Goal: Task Accomplishment & Management: Use online tool/utility

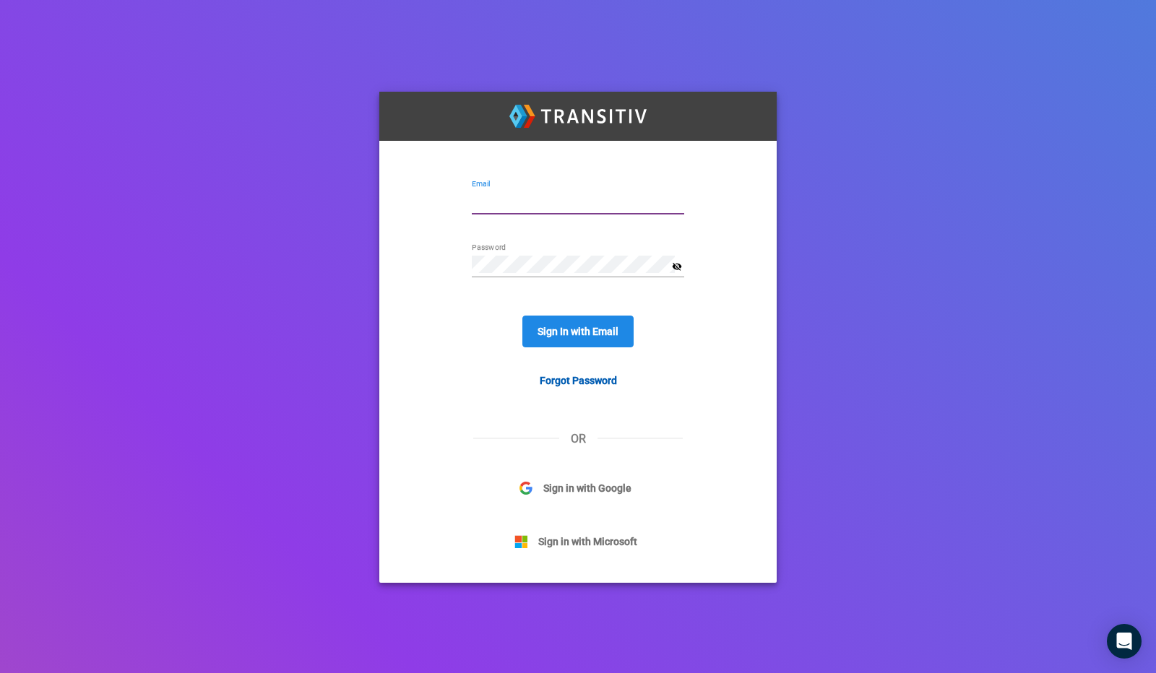
type input "[PERSON_NAME][EMAIL_ADDRESS][DOMAIN_NAME]"
click at [558, 350] on div "Sign In with Email" at bounding box center [578, 332] width 233 height 52
click at [559, 333] on span "Sign In with Email" at bounding box center [578, 332] width 81 height 12
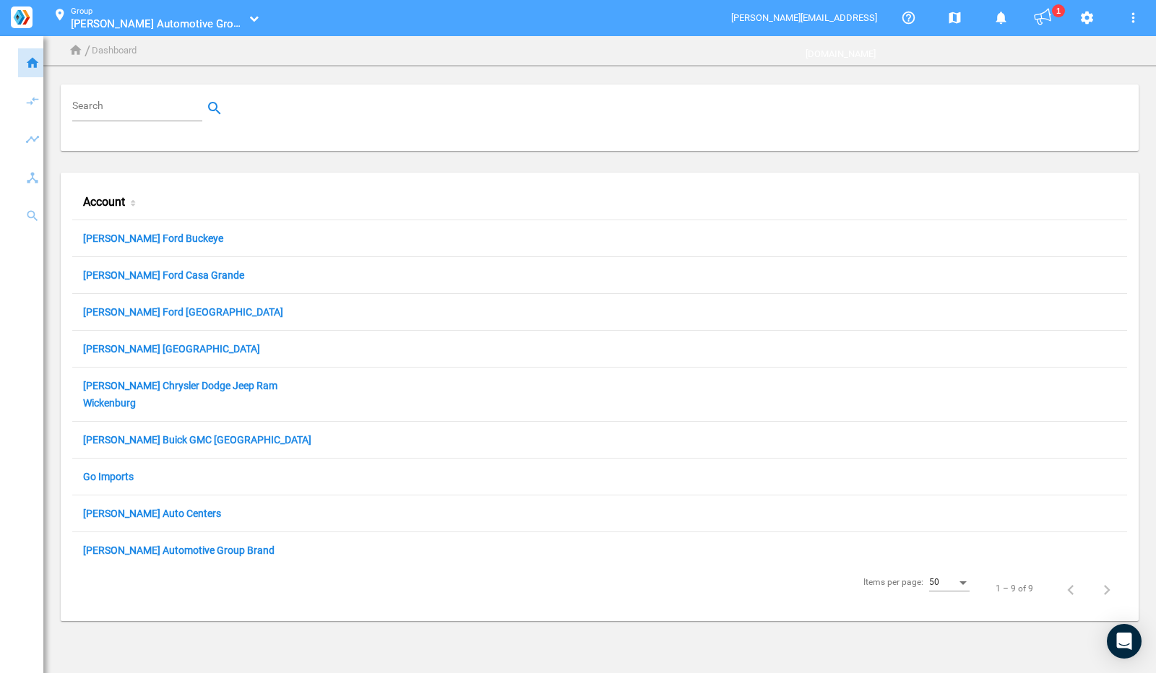
click at [192, 24] on link "[PERSON_NAME] Automotive Group" at bounding box center [157, 24] width 173 height 14
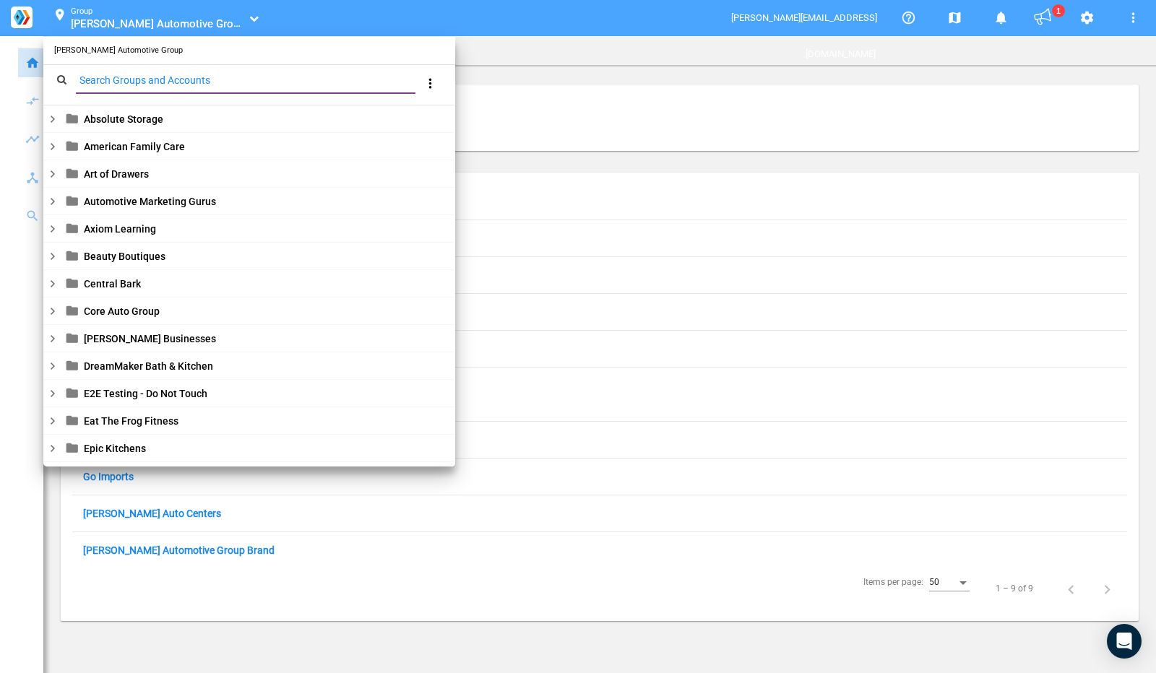
click at [184, 87] on input "Search Groups and Accounts" at bounding box center [248, 80] width 345 height 17
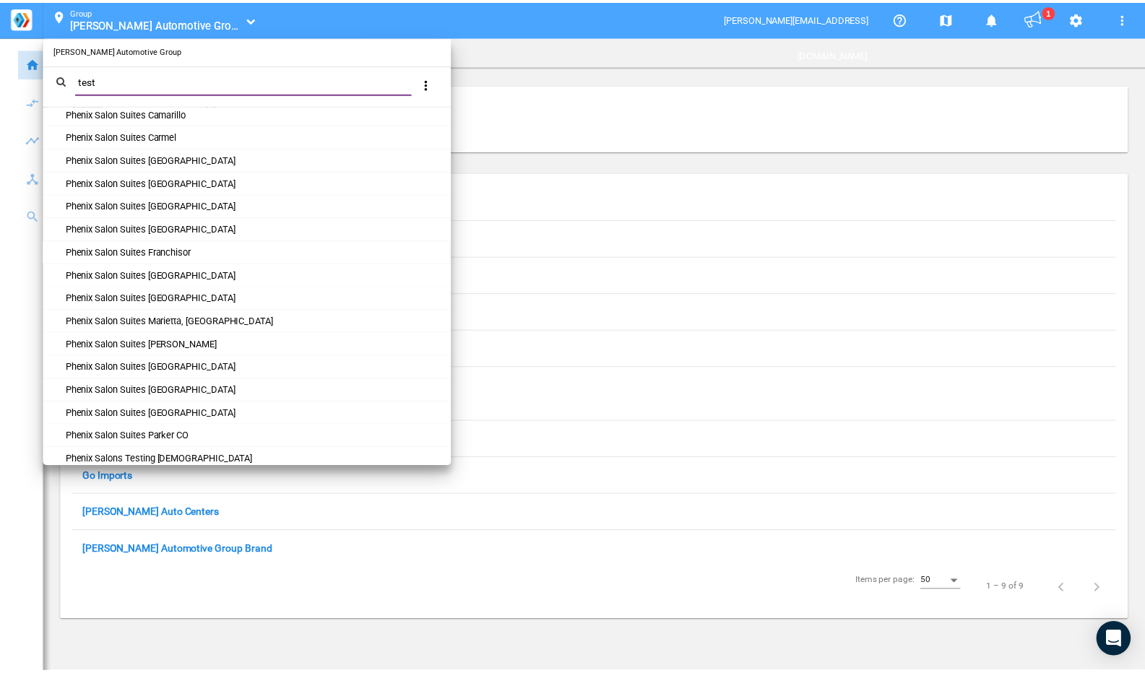
scroll to position [960, 0]
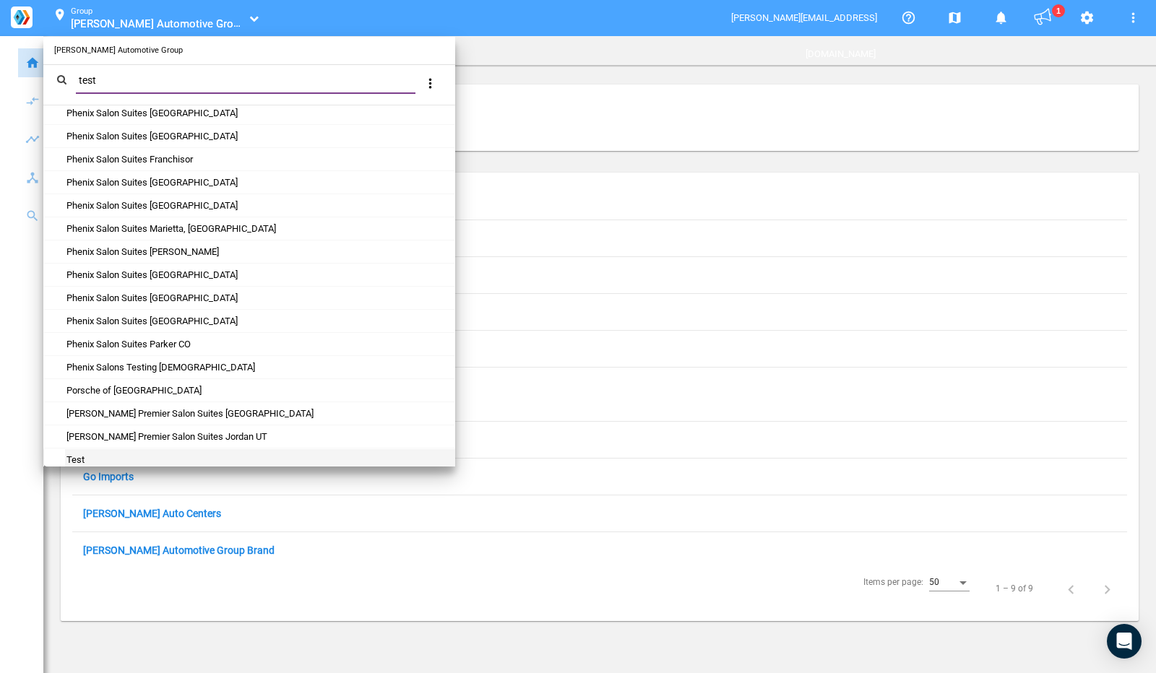
type input "test"
click at [92, 449] on div "Test" at bounding box center [259, 460] width 389 height 22
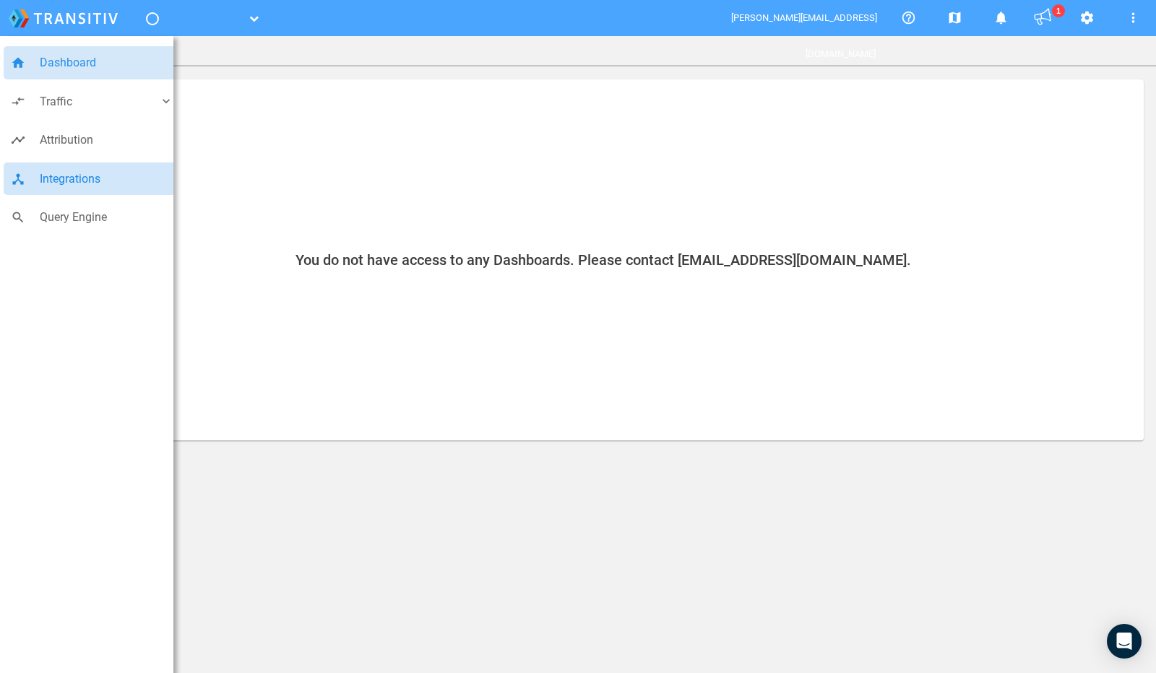
click at [48, 188] on span "Integrations" at bounding box center [107, 179] width 134 height 19
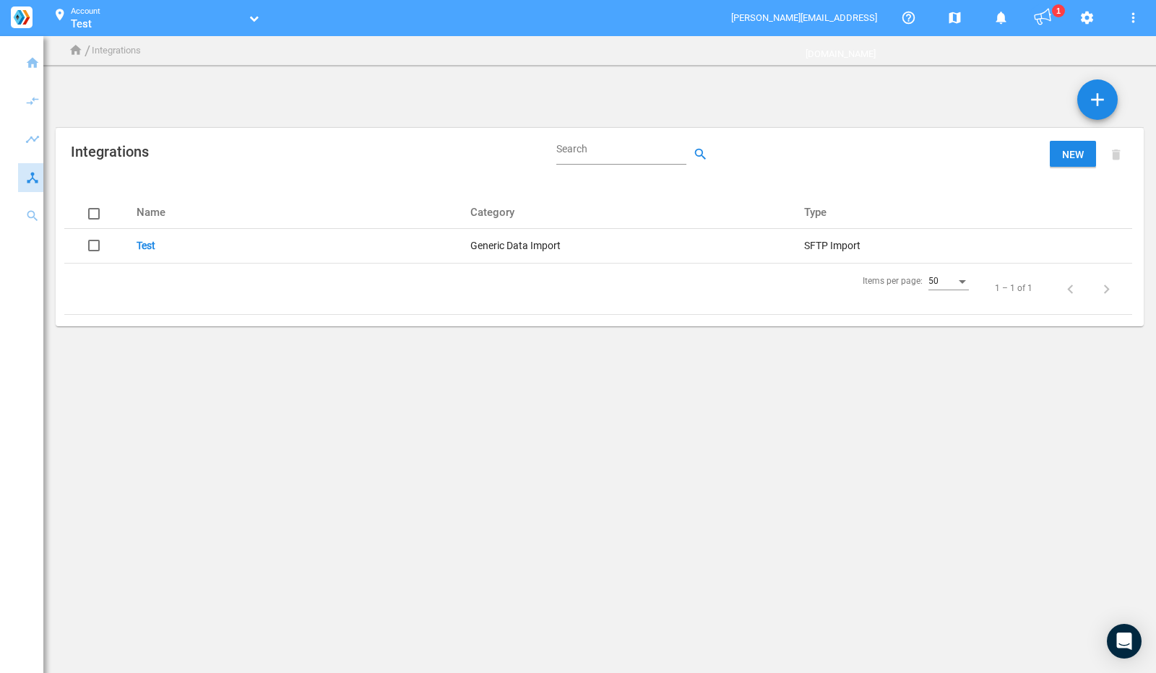
click at [149, 243] on link "Test" at bounding box center [146, 246] width 19 height 12
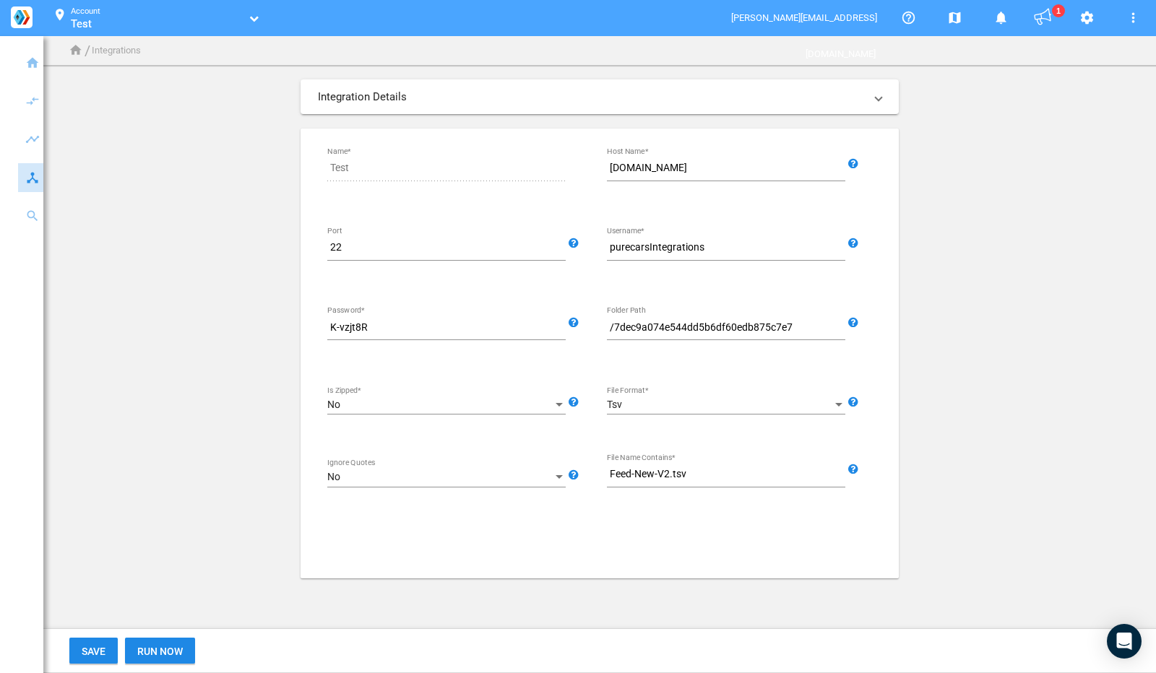
click at [676, 322] on input "/7dec9a074e544dd5b6df60edb875c7e7" at bounding box center [729, 327] width 244 height 17
click at [211, 11] on div "Account Test Test" at bounding box center [158, 14] width 175 height 21
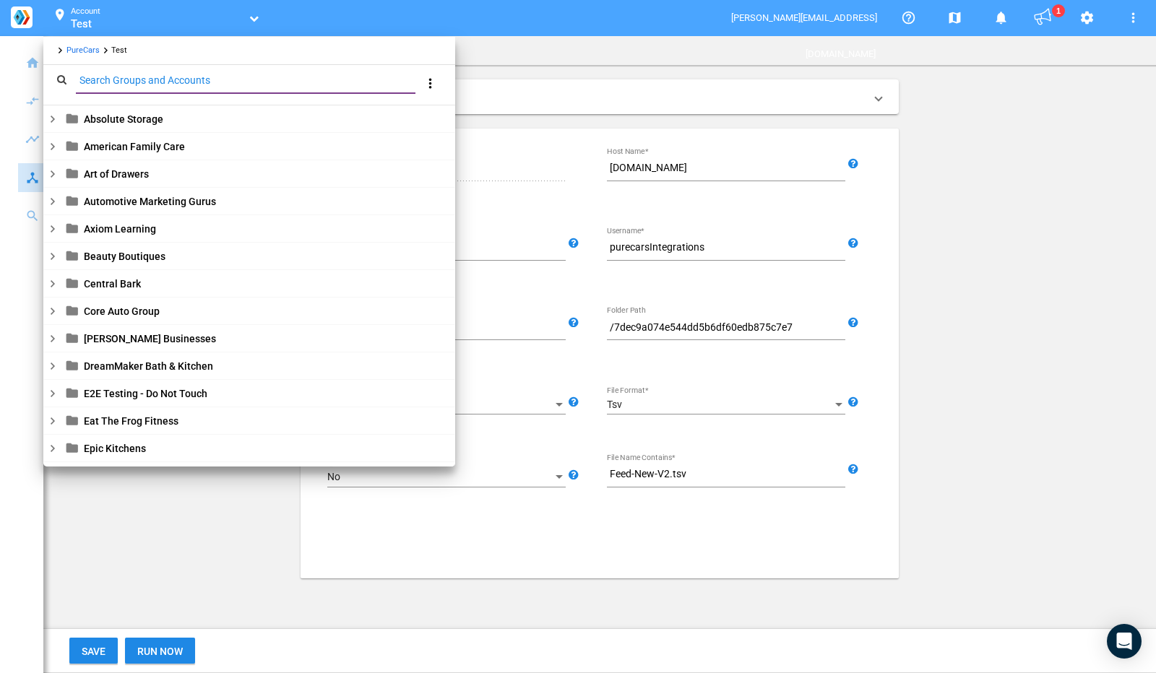
click at [226, 83] on input "Search Groups and Accounts" at bounding box center [248, 80] width 345 height 17
paste input "7dec9a074e544dd5b6df60edb875c7e7"
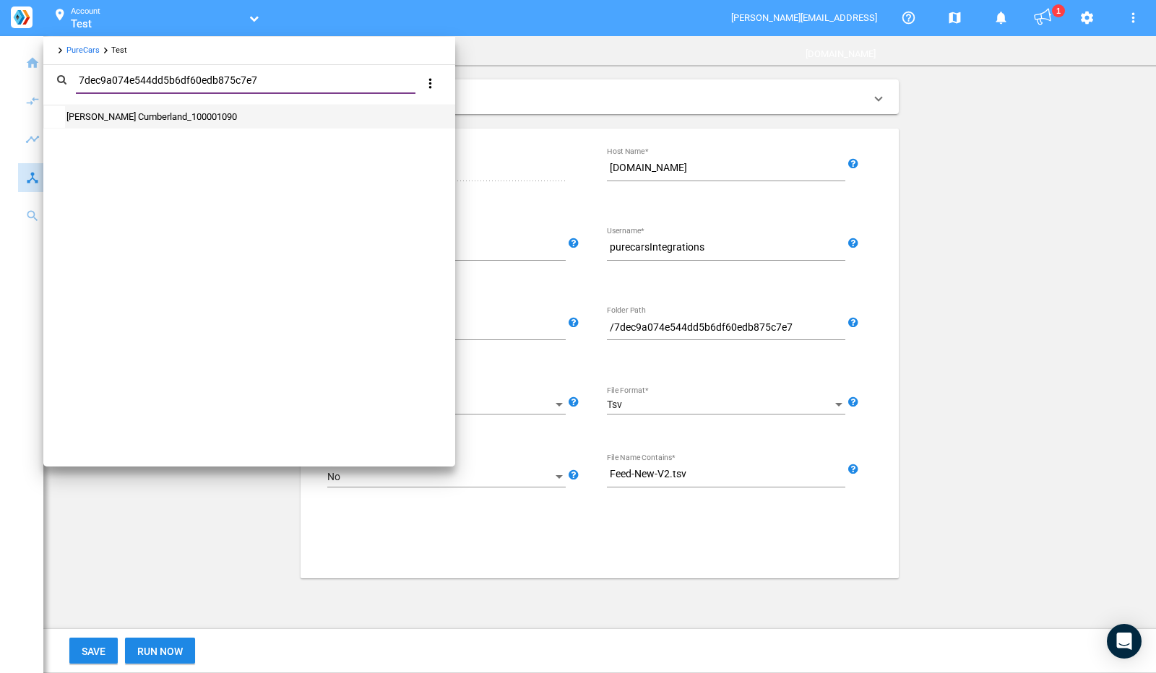
type input "7dec9a074e544dd5b6df60edb875c7e7"
click at [237, 121] on link "[PERSON_NAME] Cumberland_100001090" at bounding box center [151, 116] width 172 height 11
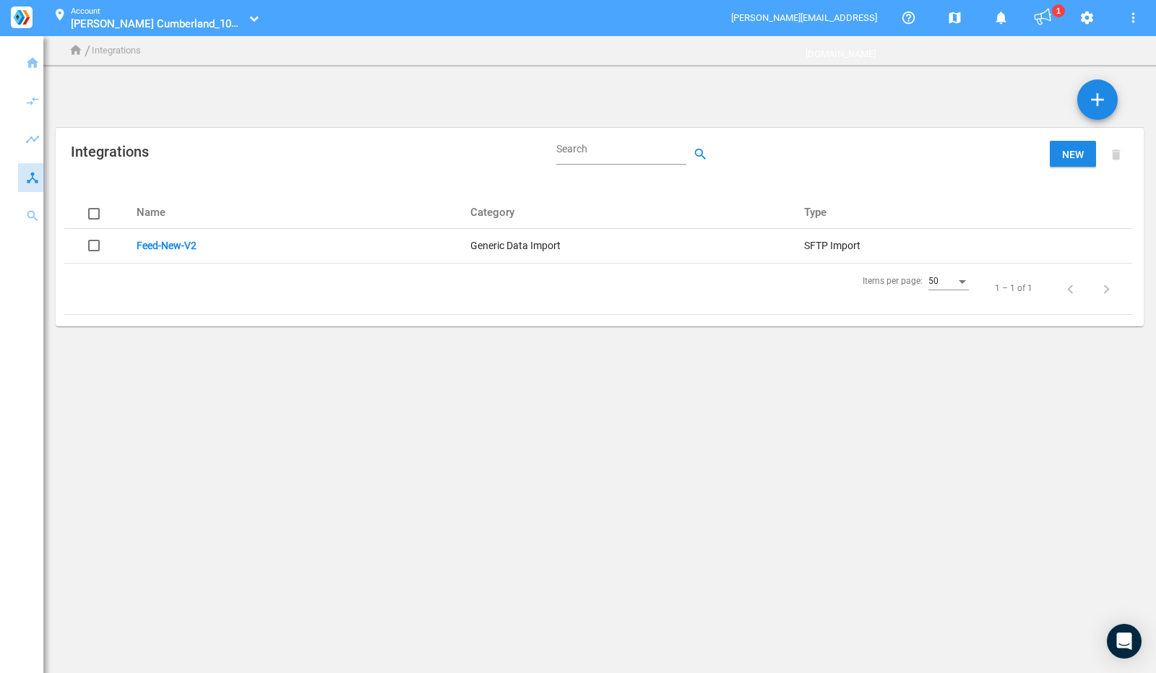
click at [186, 246] on link "Feed-New-V2" at bounding box center [167, 246] width 60 height 12
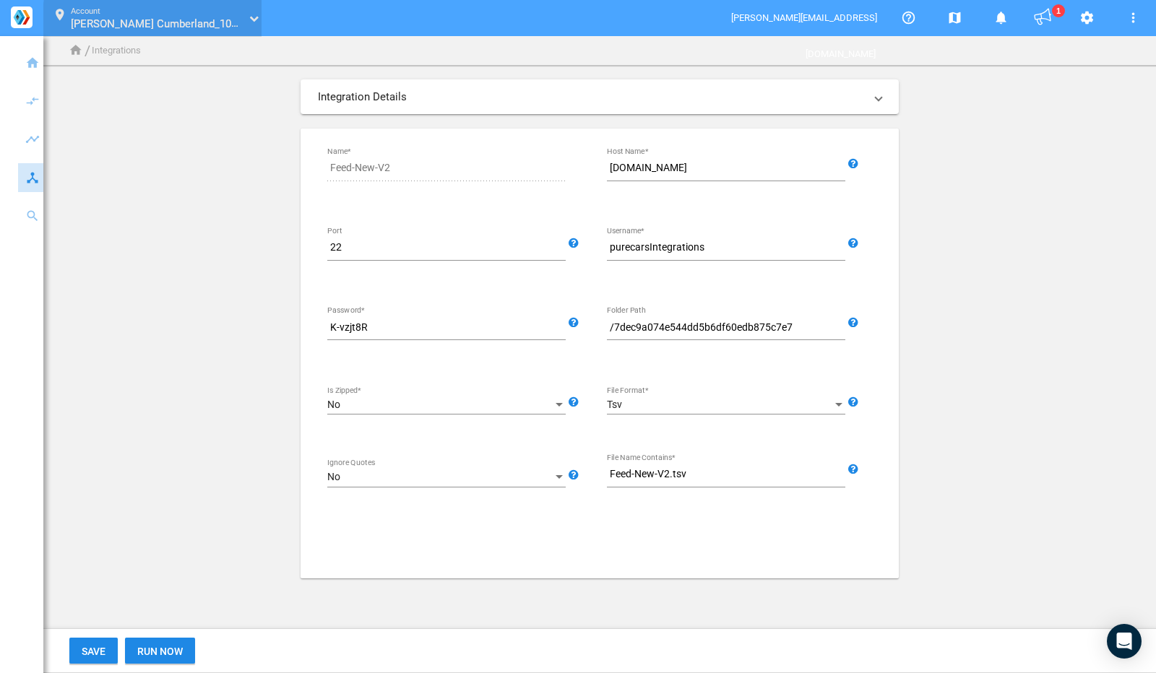
click at [217, 20] on span "[PERSON_NAME] Cumberland_100001090" at bounding box center [171, 24] width 201 height 14
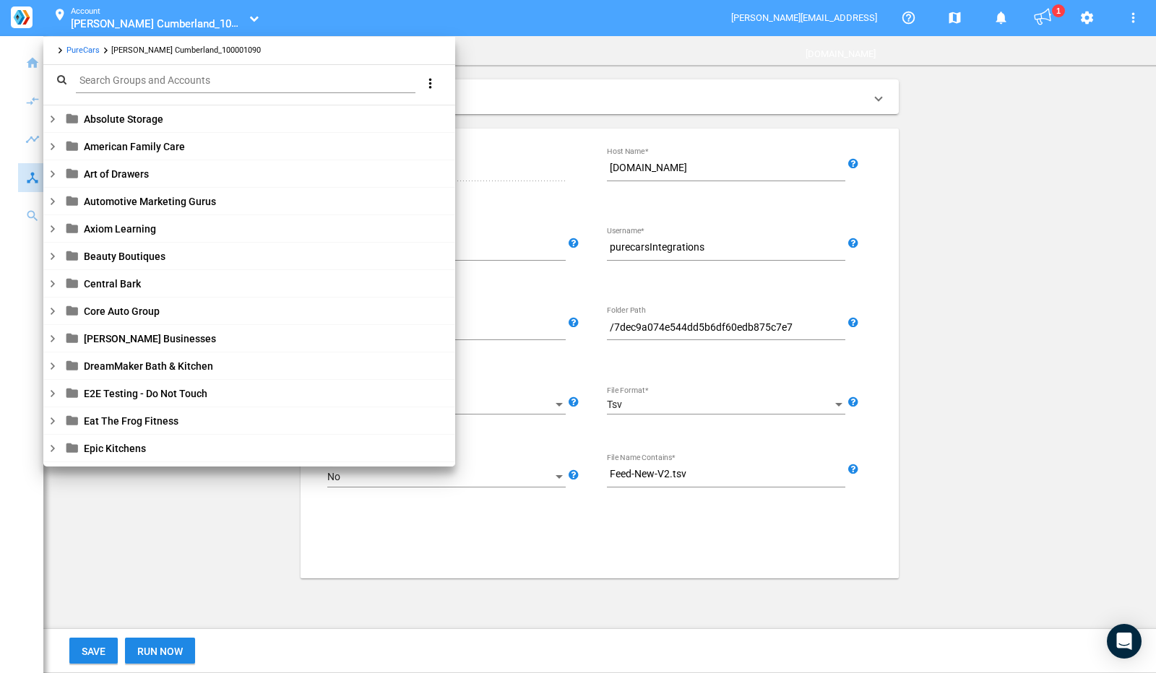
click at [92, 52] on link "PureCars" at bounding box center [82, 50] width 33 height 9
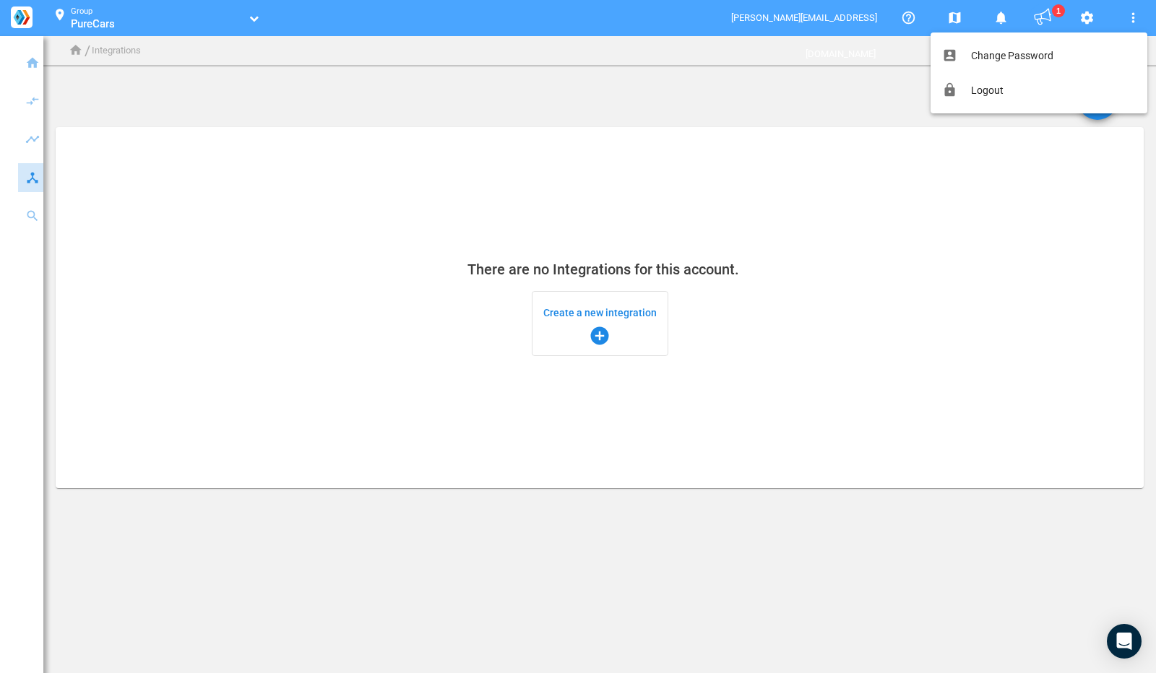
click at [1085, 17] on div at bounding box center [578, 336] width 1156 height 673
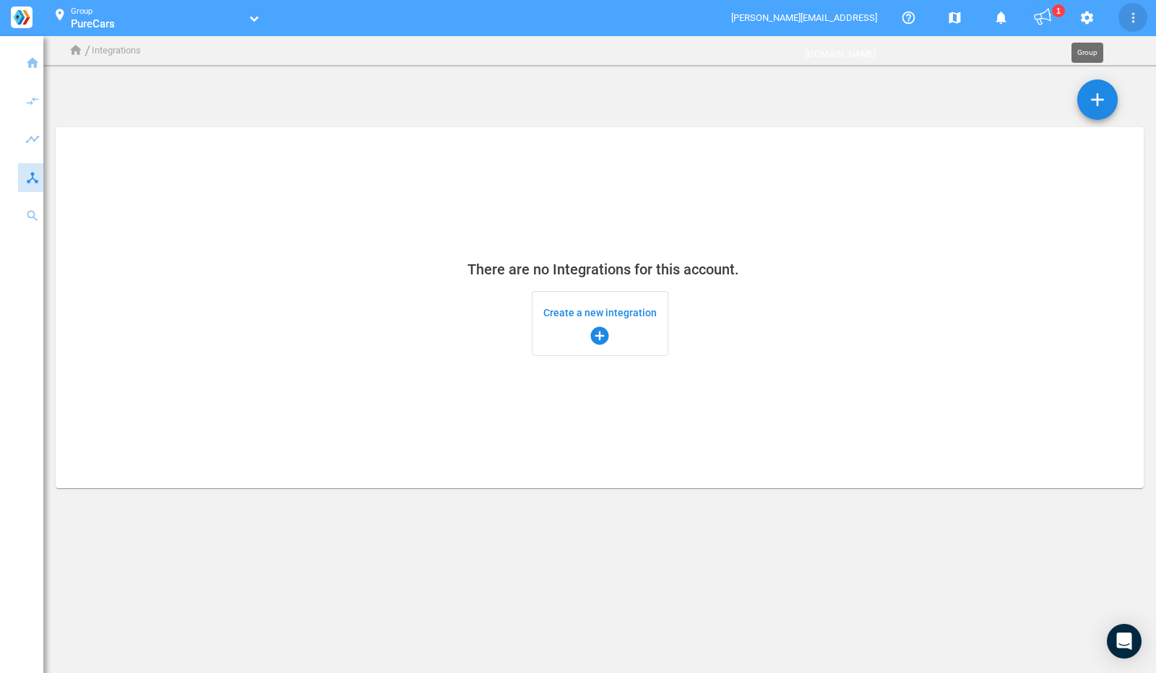
click at [1085, 17] on mat-icon "settings" at bounding box center [1086, 17] width 17 height 17
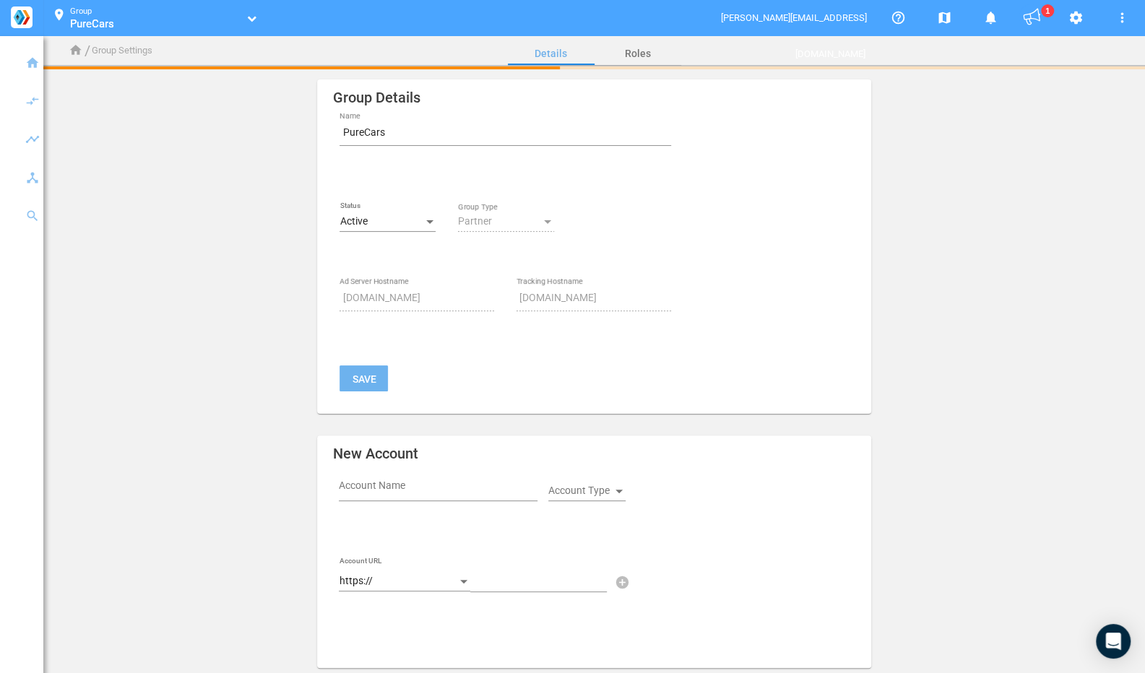
scroll to position [171, 0]
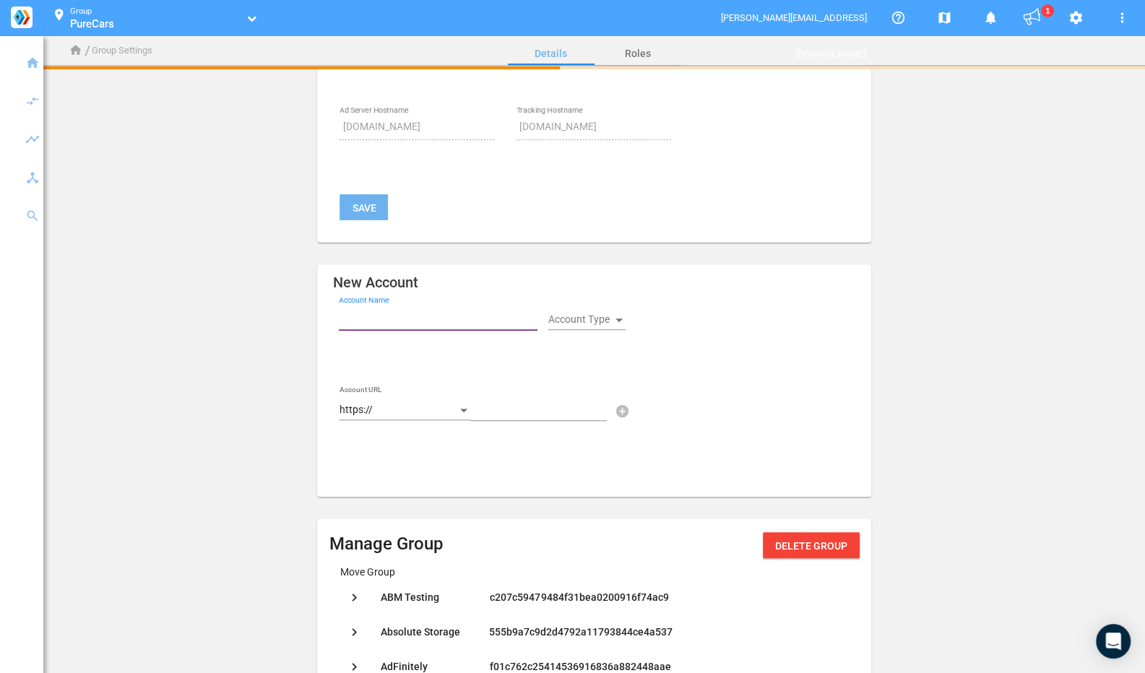
click at [396, 316] on input "Account Name" at bounding box center [441, 317] width 204 height 17
type input "Test 2"
click at [617, 322] on div at bounding box center [619, 320] width 13 height 12
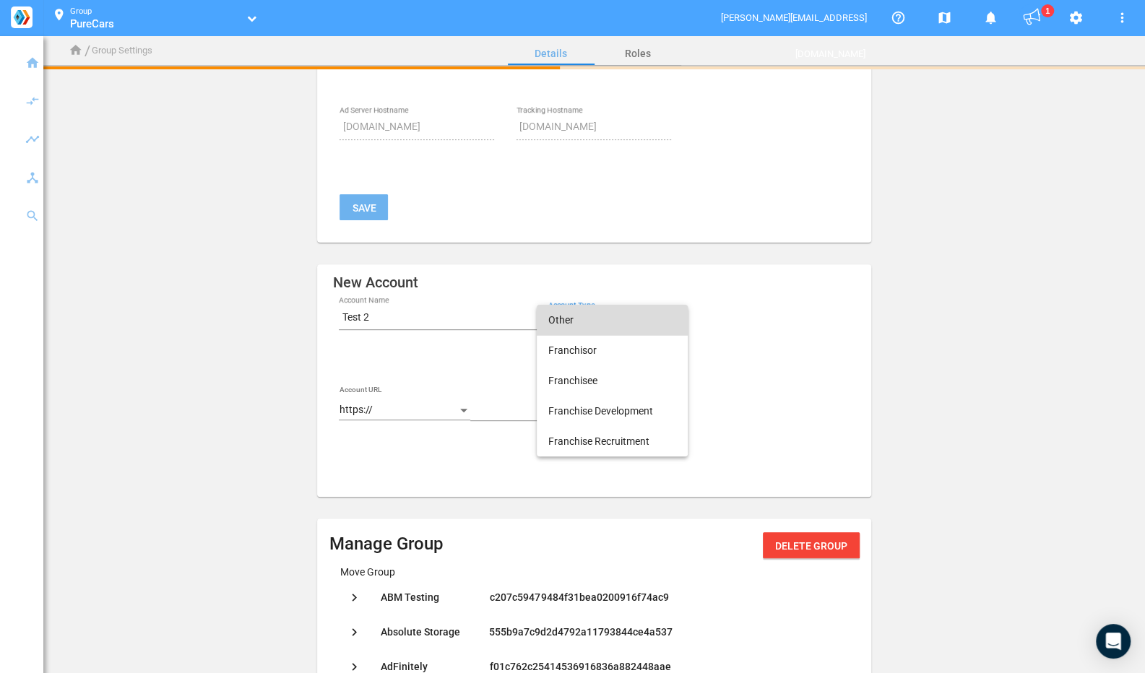
click at [588, 322] on span "Other" at bounding box center [612, 320] width 128 height 30
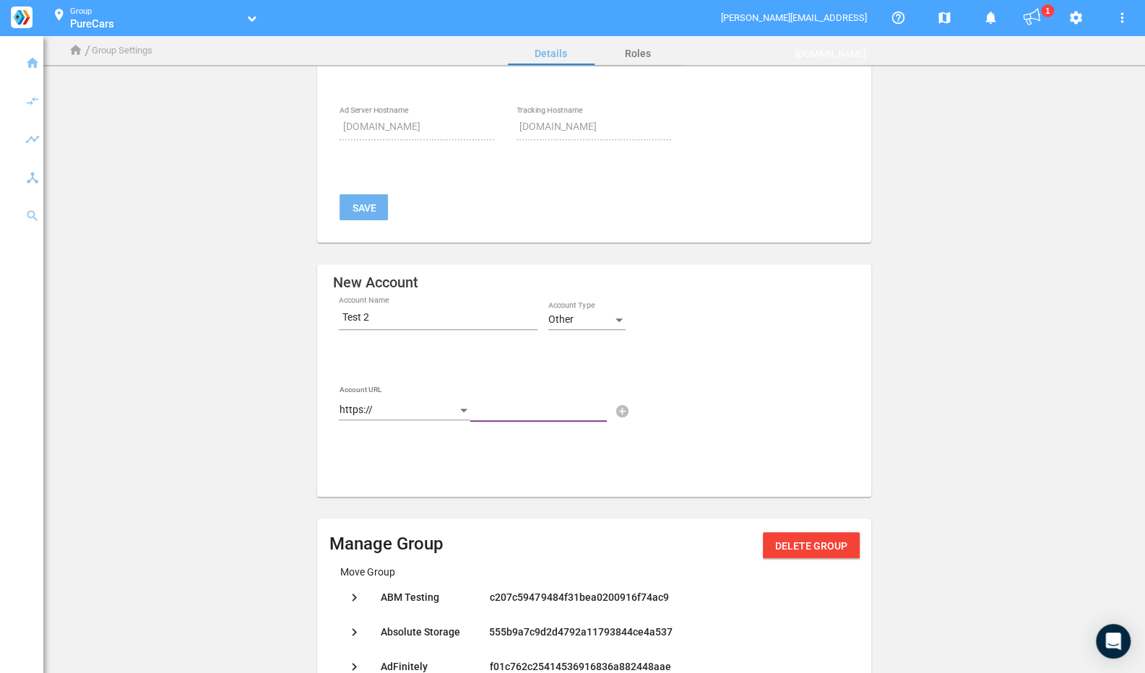
click at [559, 411] on input "text" at bounding box center [541, 412] width 142 height 17
type input "[DOMAIN_NAME]"
click at [618, 414] on mat-icon "add_circle" at bounding box center [621, 411] width 17 height 17
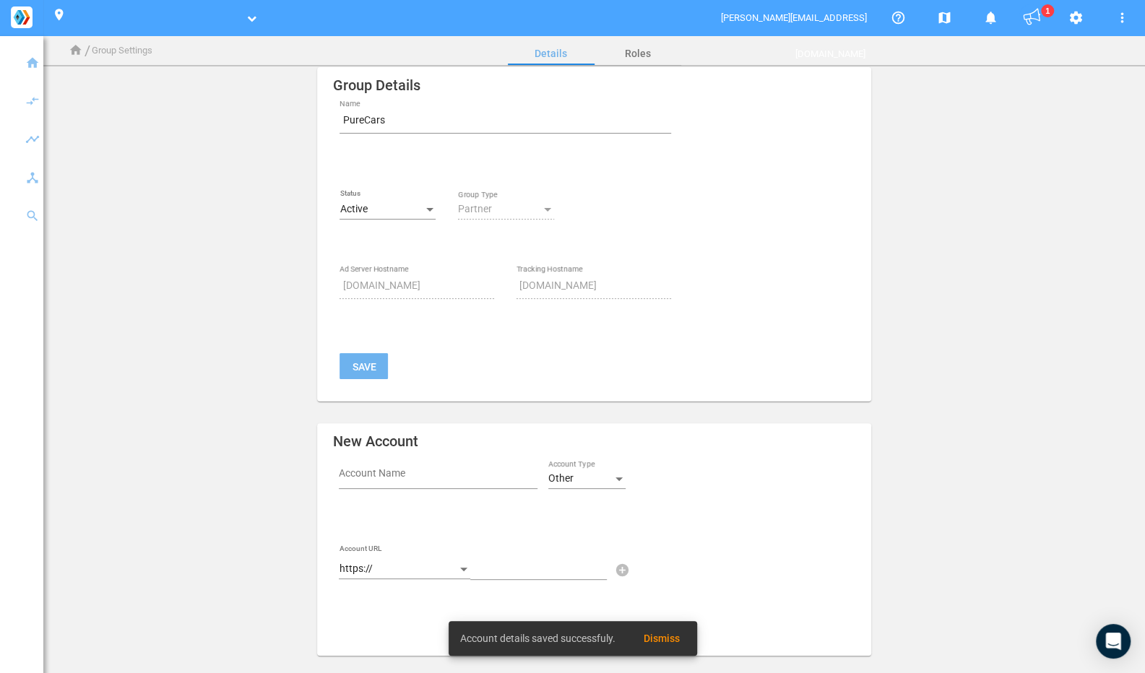
scroll to position [0, 0]
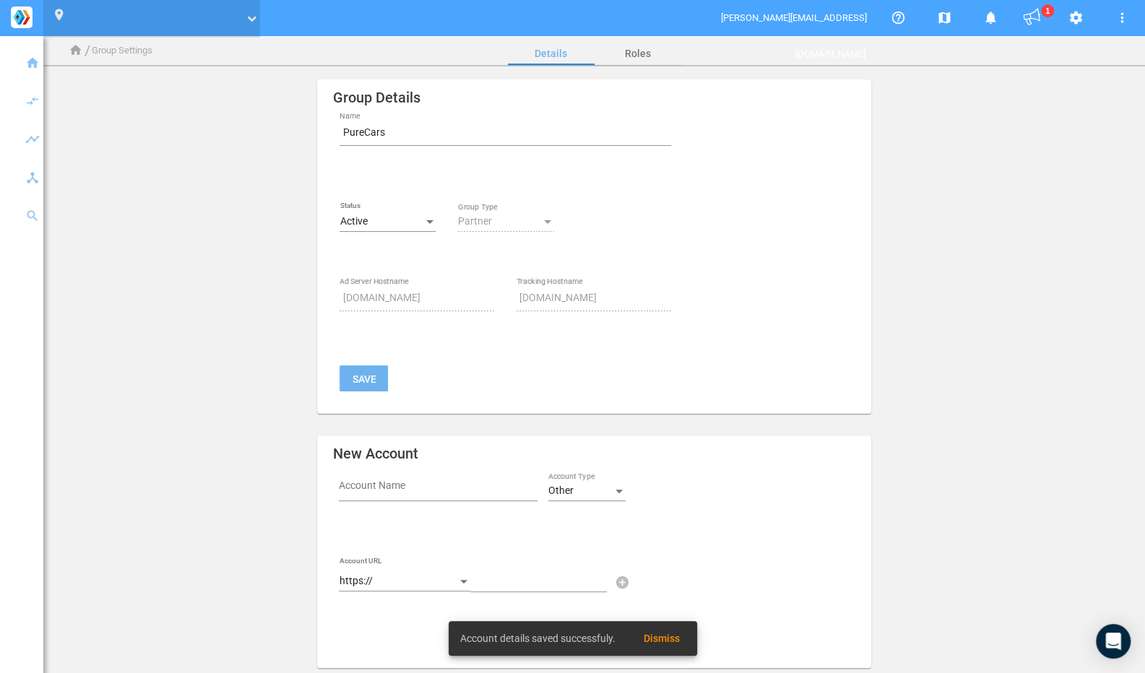
click at [212, 17] on ul "text" at bounding box center [156, 24] width 173 height 14
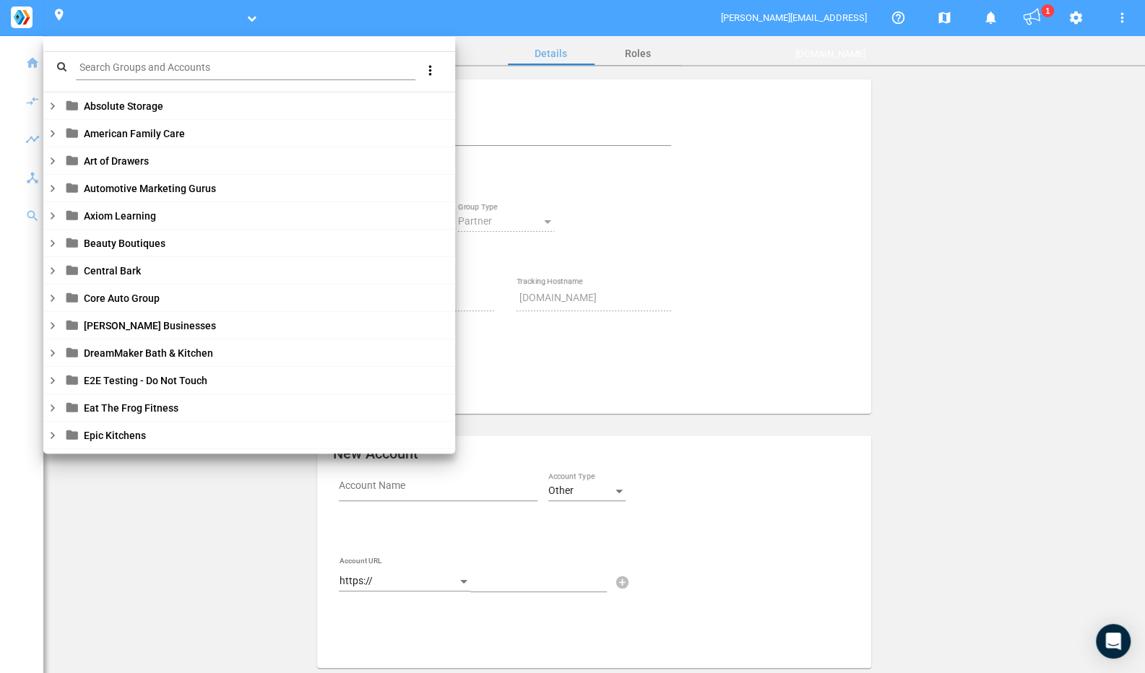
click at [225, 77] on div "Search Groups and Accounts" at bounding box center [246, 68] width 340 height 25
click at [223, 61] on input "Search Groups and Accounts" at bounding box center [248, 67] width 345 height 17
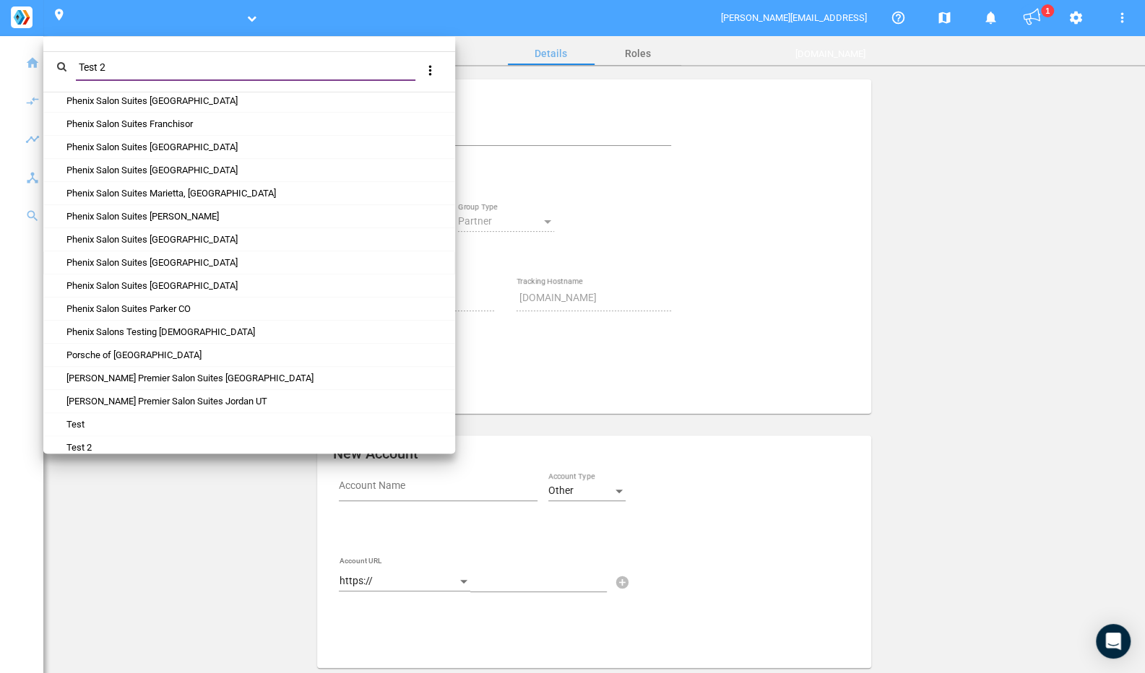
scroll to position [171, 0]
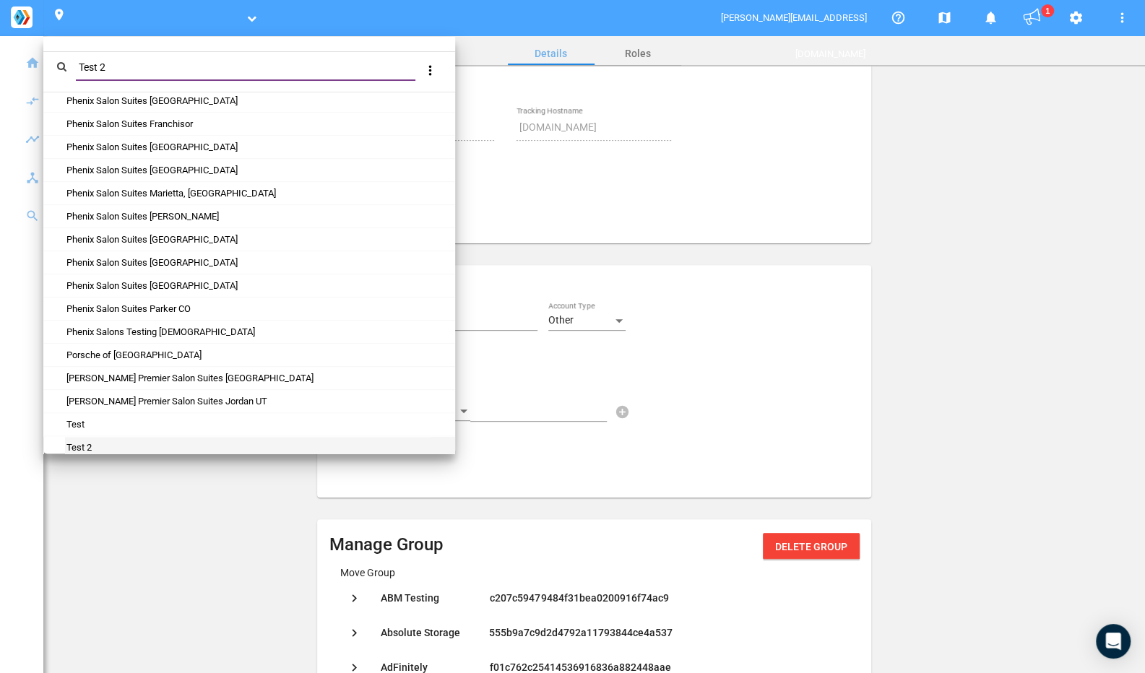
type input "Test 2"
click at [85, 442] on link "Test 2" at bounding box center [78, 447] width 27 height 11
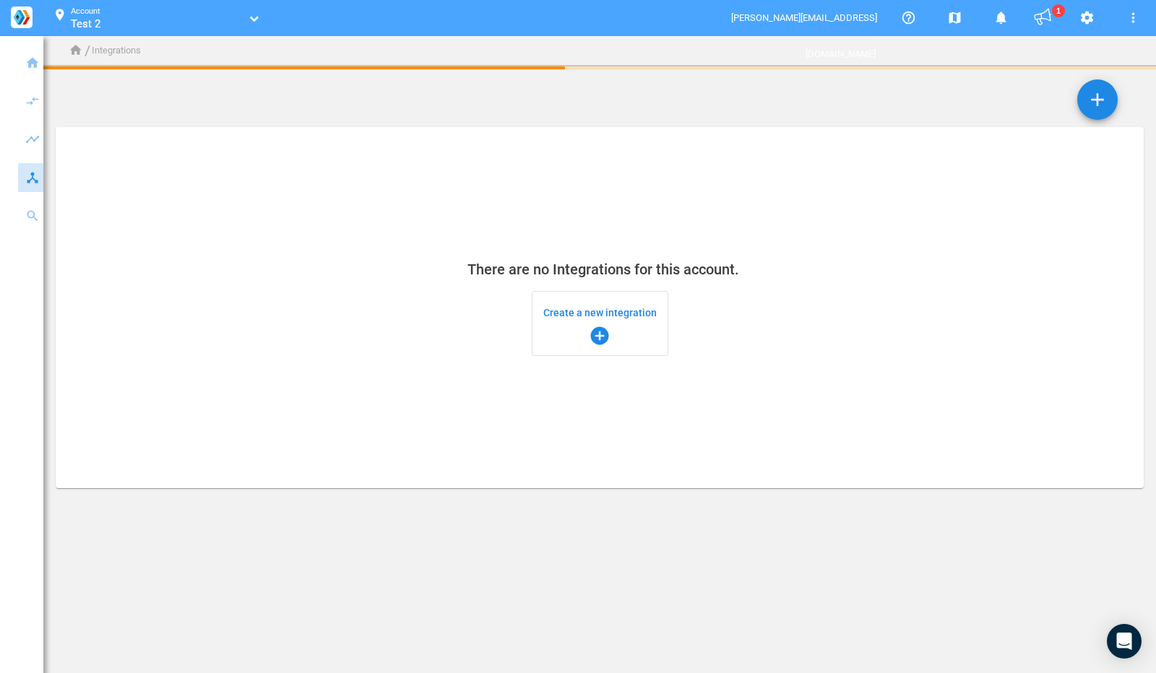
click at [180, 21] on link "Test 2" at bounding box center [157, 24] width 173 height 14
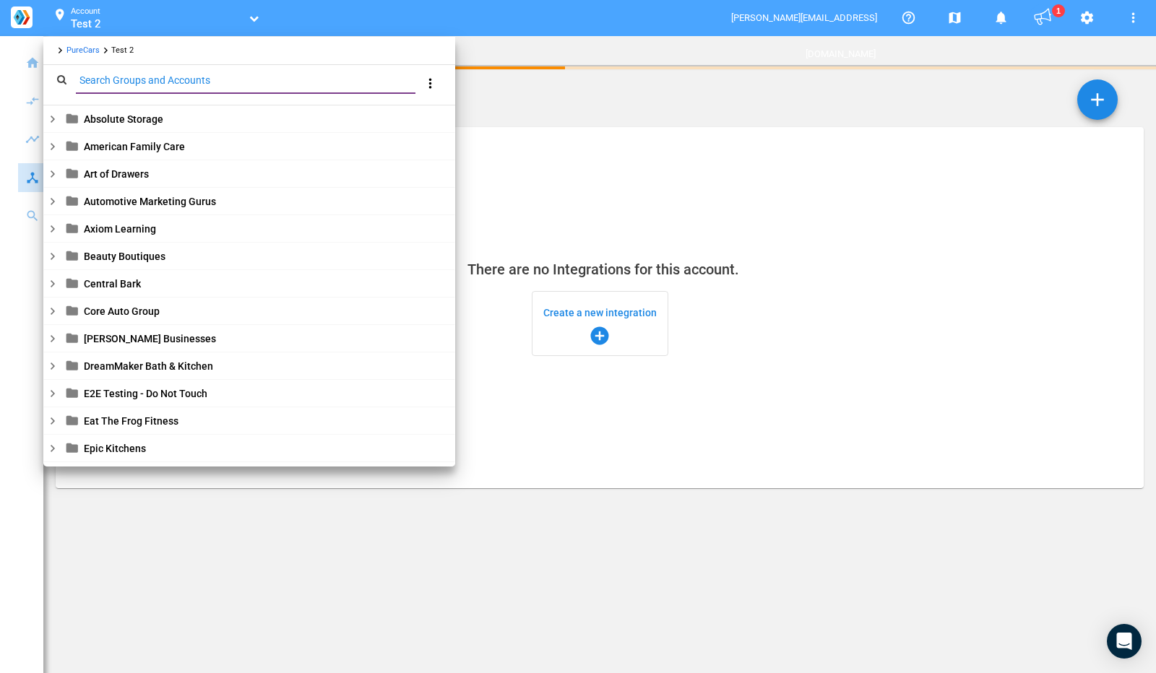
click at [168, 85] on input "Search Groups and Accounts" at bounding box center [248, 80] width 345 height 17
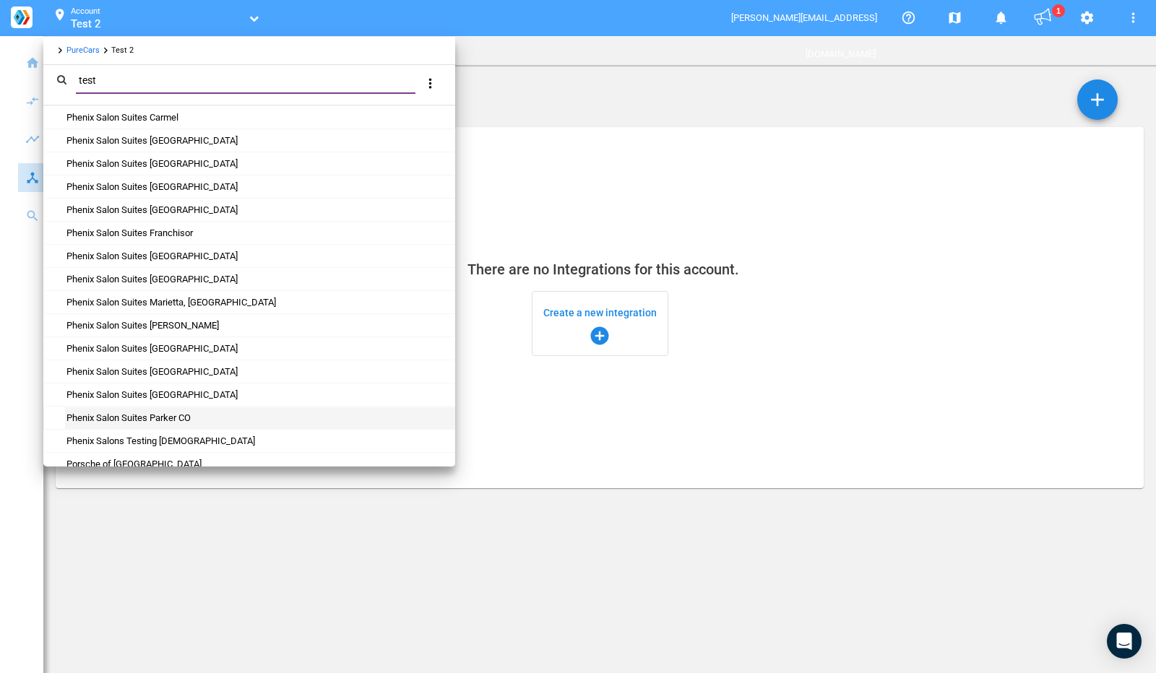
scroll to position [983, 0]
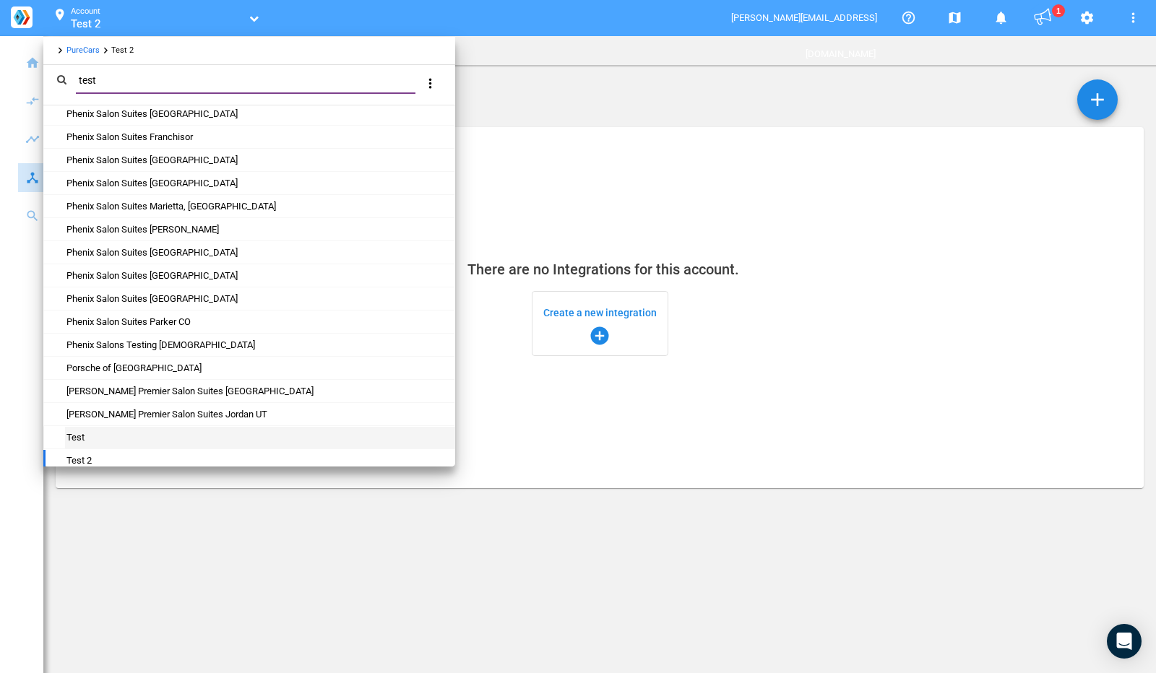
type input "test"
click at [124, 427] on div "Test" at bounding box center [259, 438] width 389 height 22
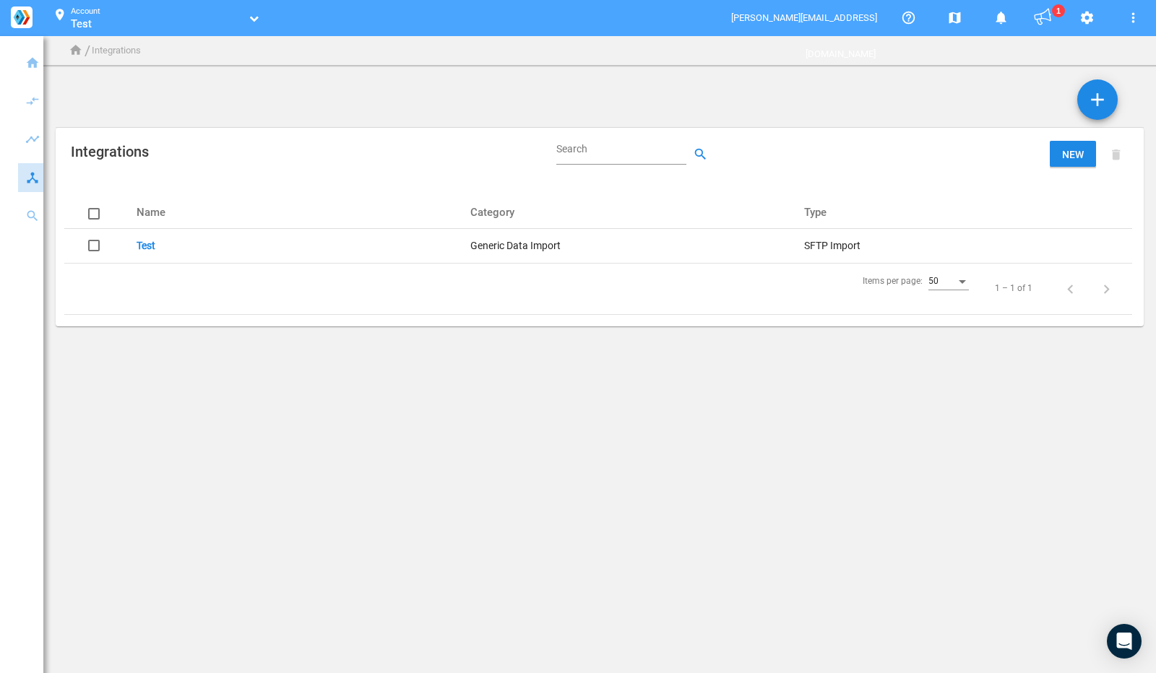
click at [148, 247] on link "Test" at bounding box center [146, 246] width 19 height 12
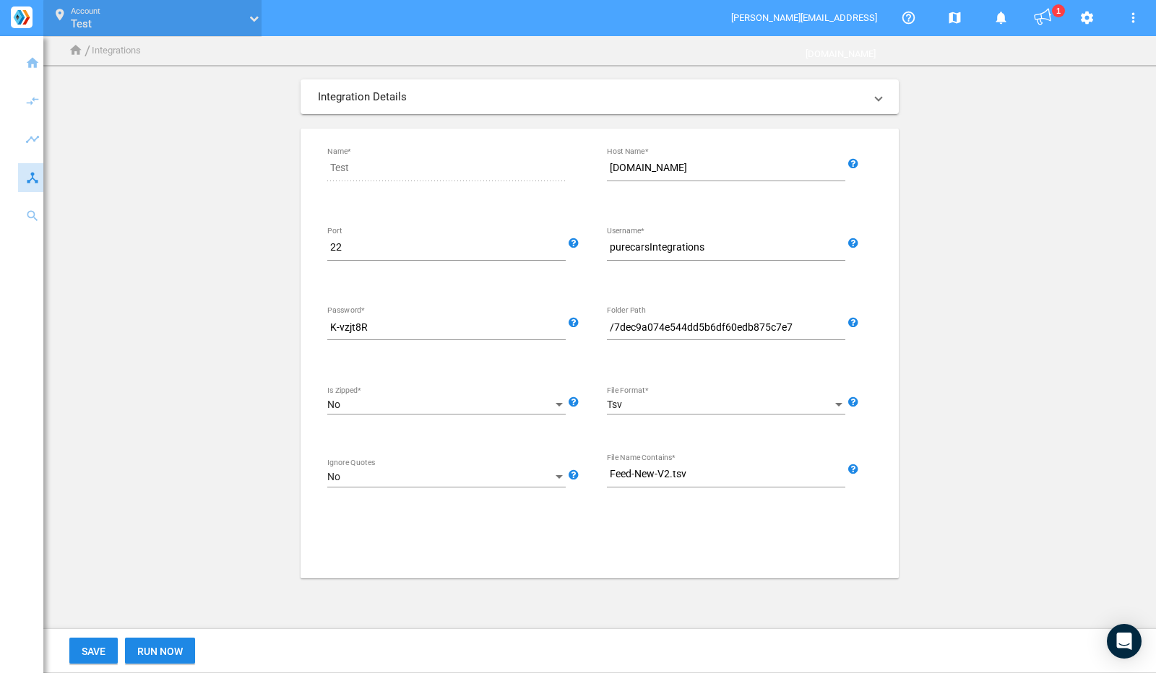
click at [205, 22] on link "Test" at bounding box center [157, 24] width 173 height 14
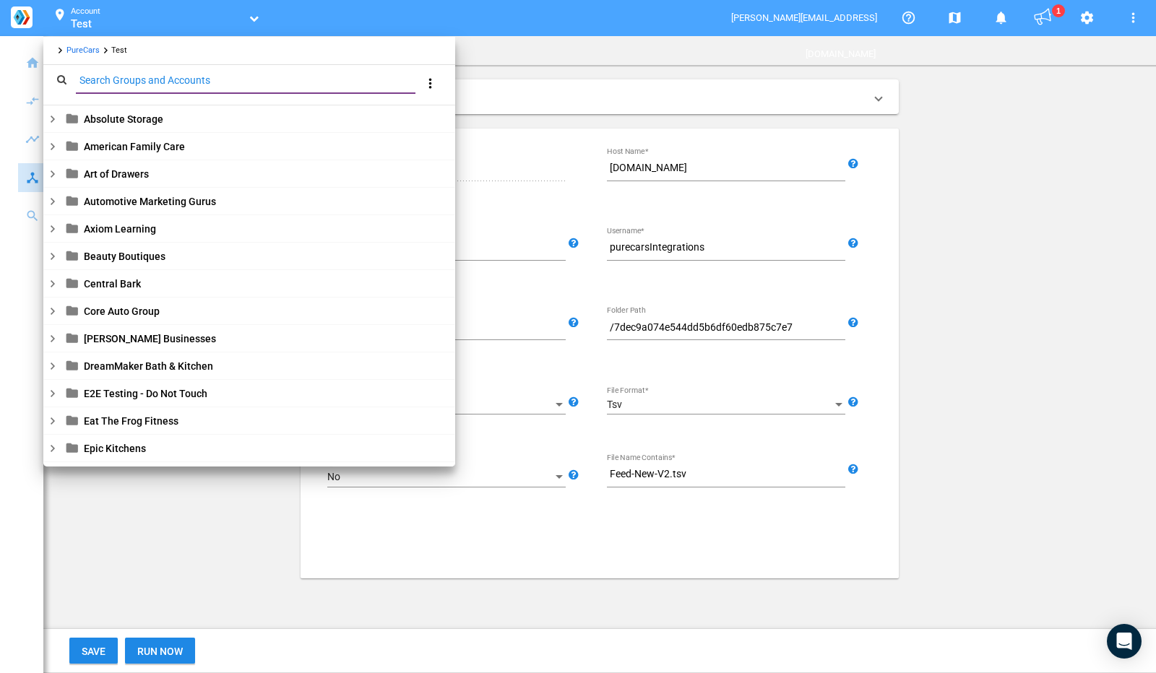
click at [146, 82] on input "Search Groups and Accounts" at bounding box center [248, 80] width 345 height 17
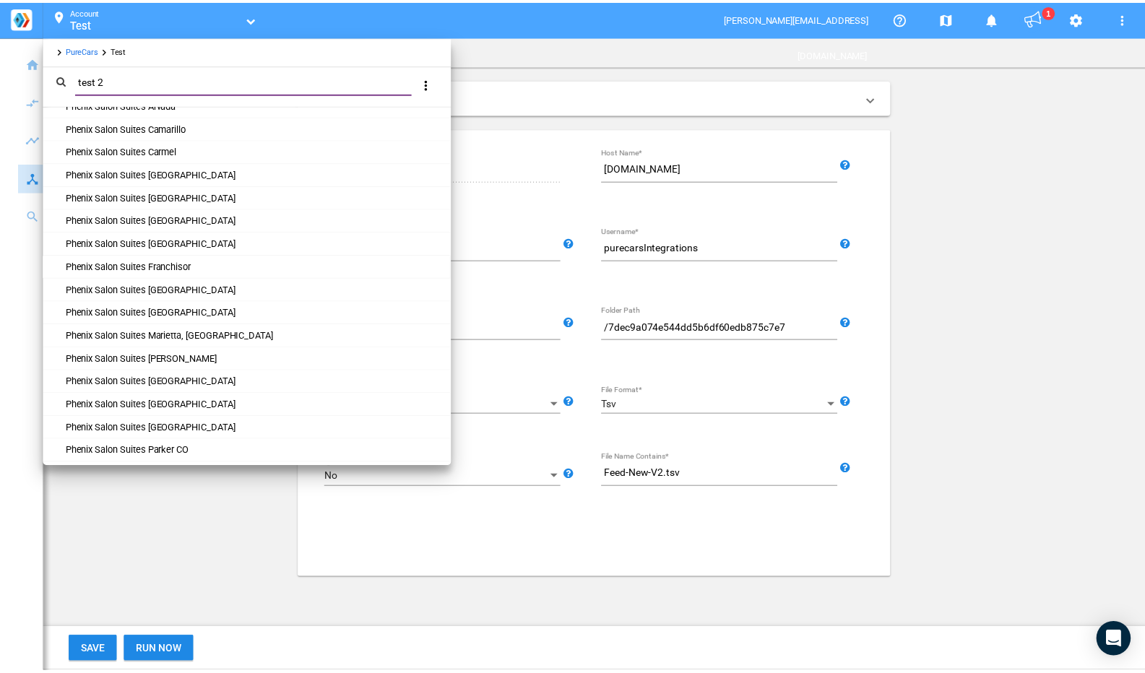
scroll to position [983, 0]
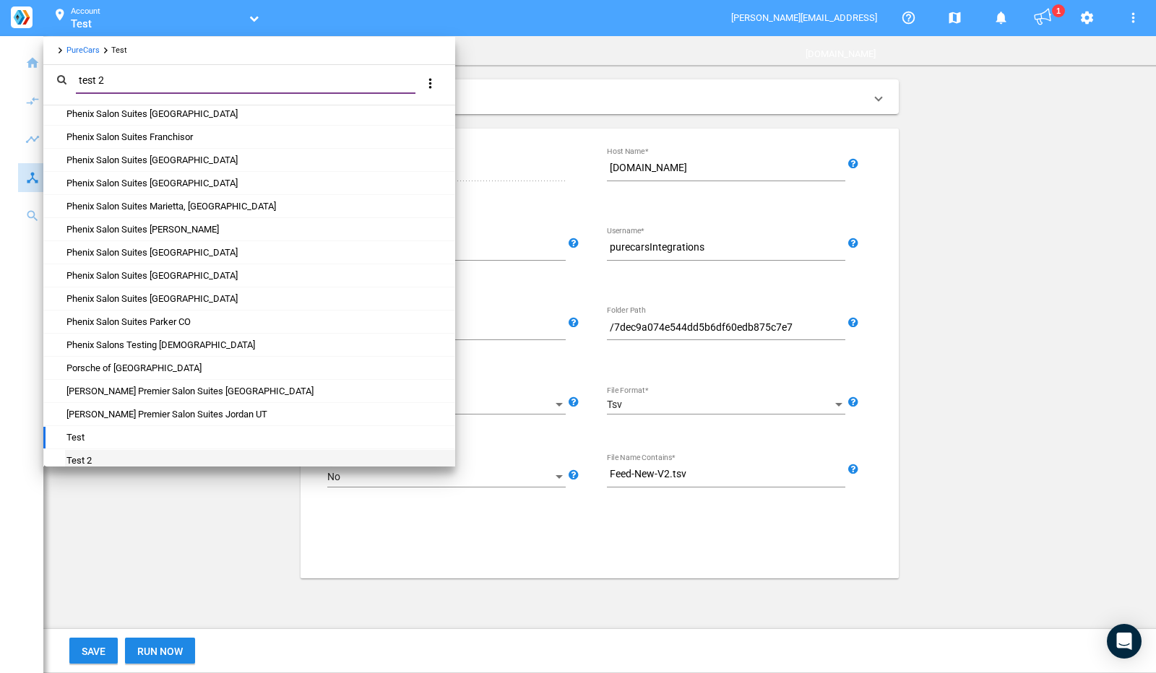
type input "test 2"
click at [173, 450] on div "Test 2" at bounding box center [259, 461] width 389 height 22
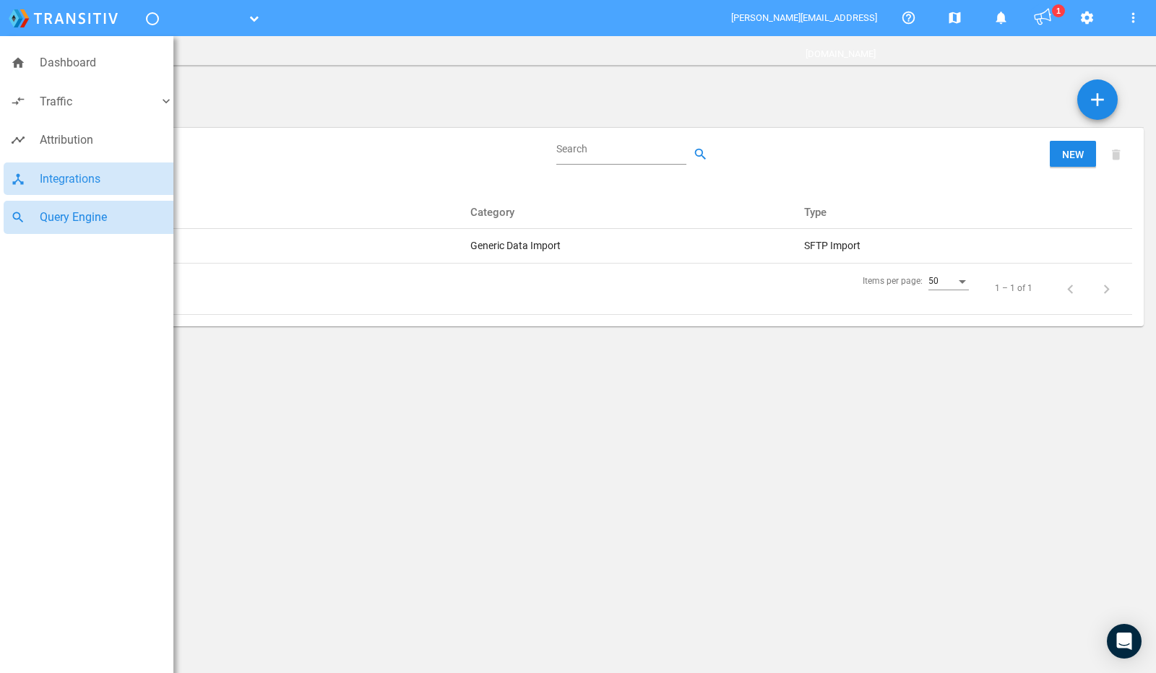
click at [35, 207] on link "search Query Engine" at bounding box center [92, 217] width 177 height 33
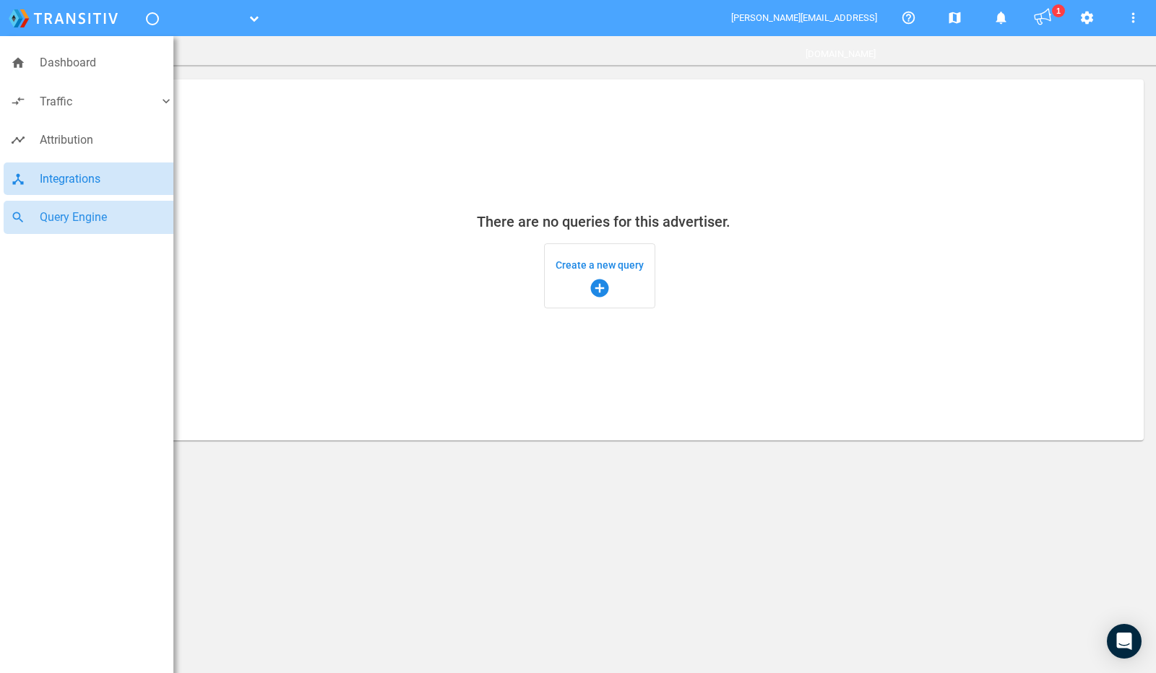
click at [42, 183] on span "Integrations" at bounding box center [107, 179] width 134 height 19
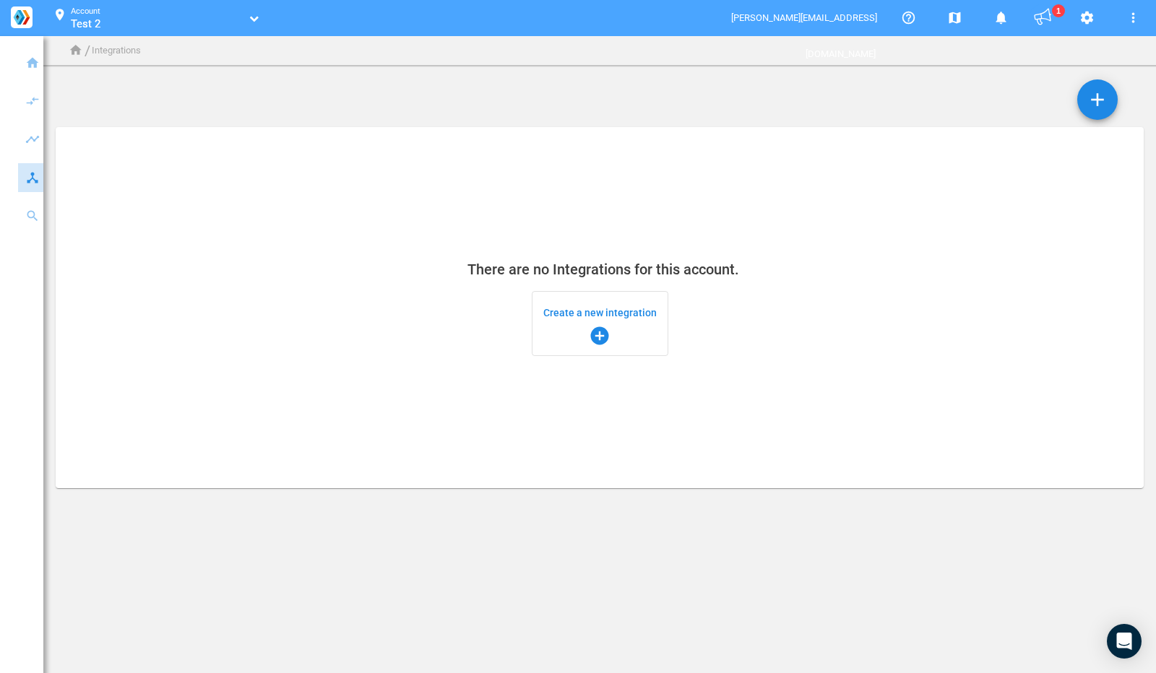
click at [553, 323] on span "Create a new integration add_circle" at bounding box center [599, 324] width 113 height 46
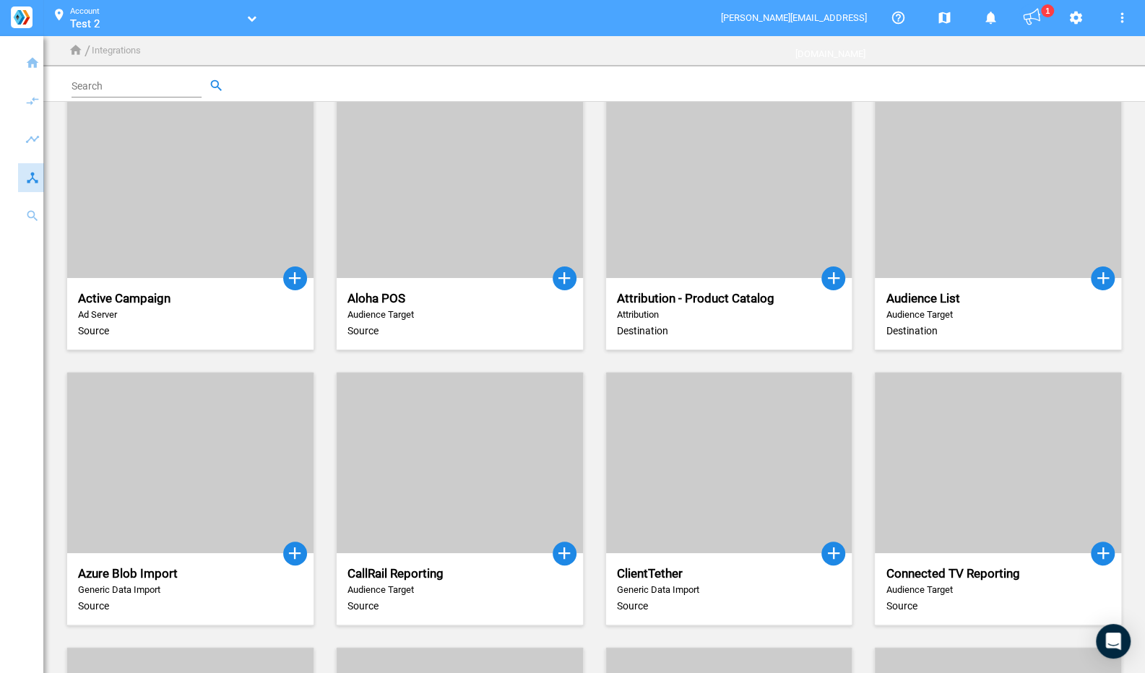
scroll to position [20, 0]
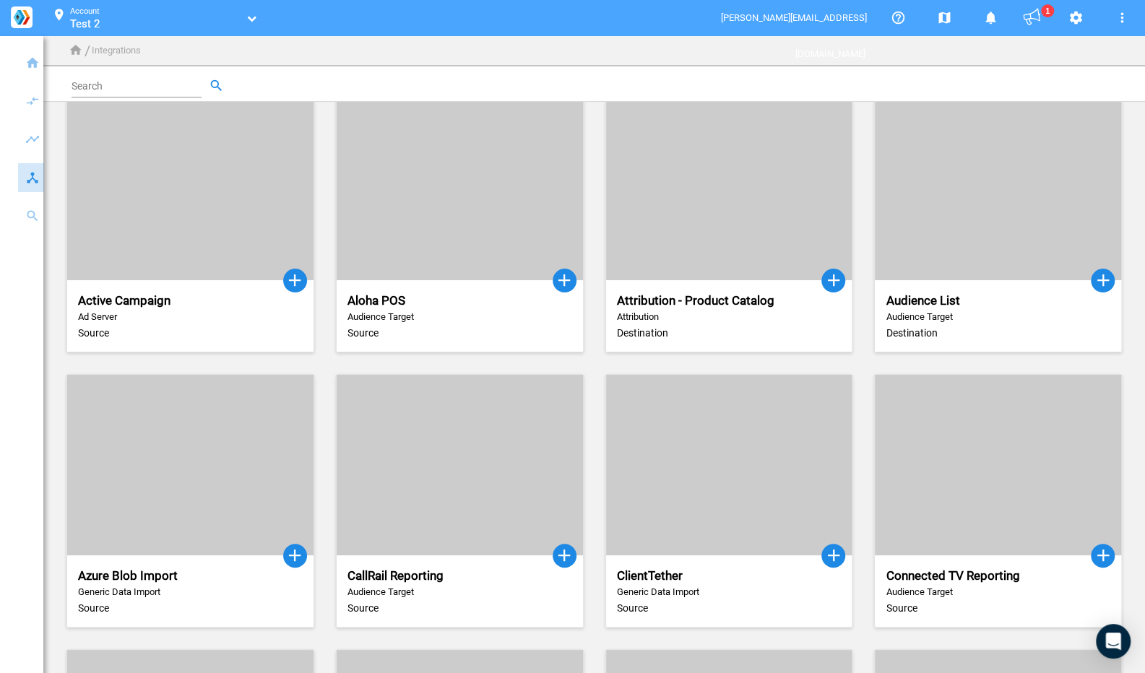
click at [97, 92] on input "Search" at bounding box center [140, 88] width 136 height 17
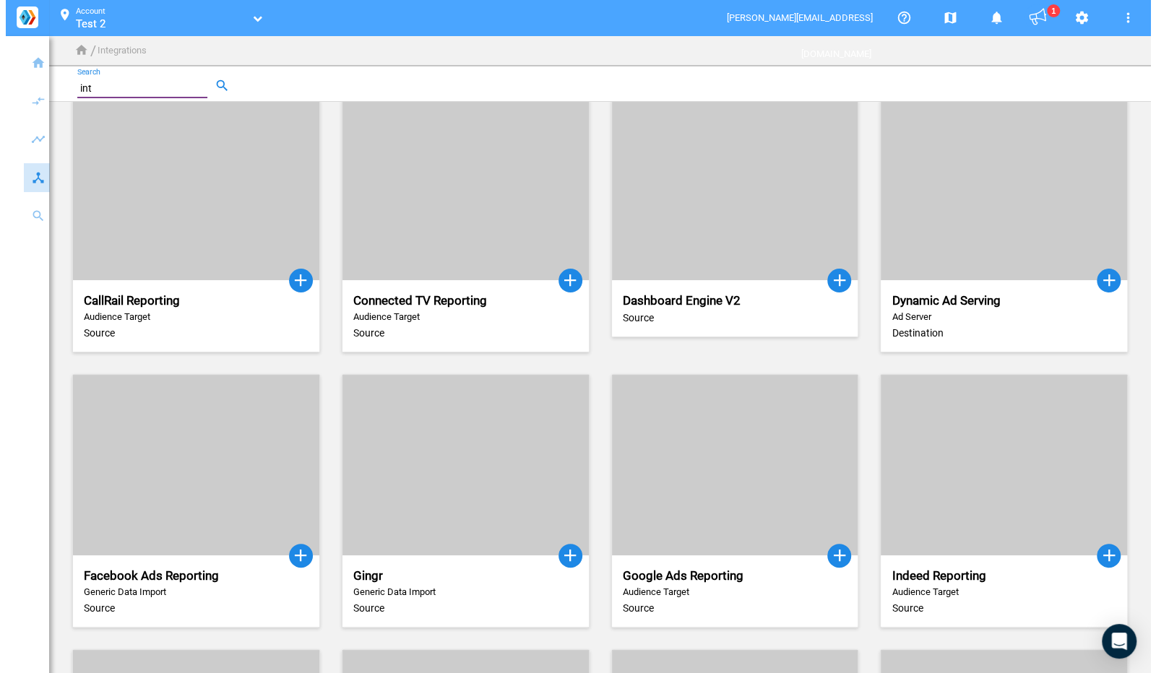
scroll to position [0, 0]
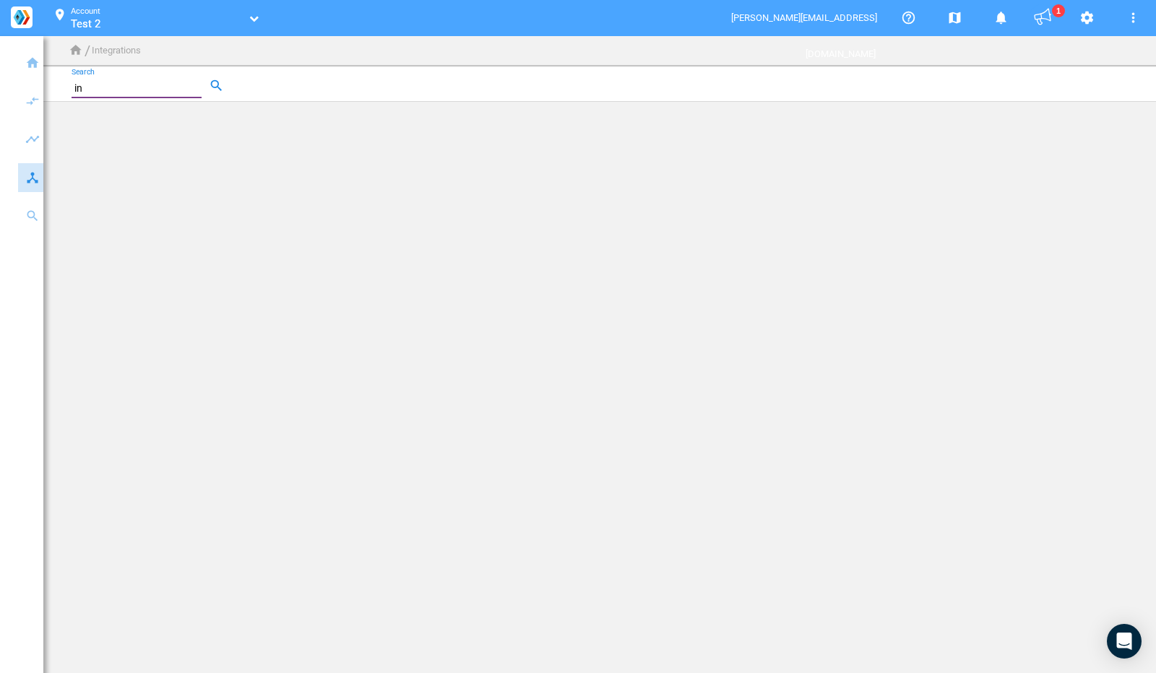
type input "i"
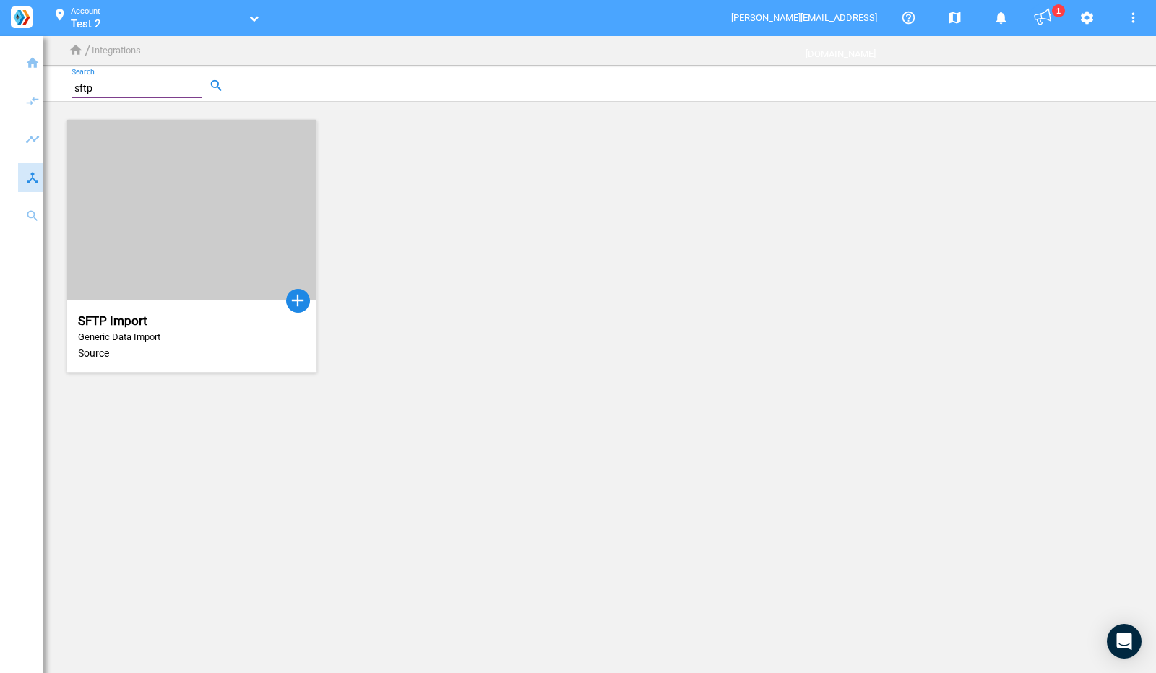
type input "sftp"
click at [291, 304] on button "button" at bounding box center [298, 301] width 24 height 24
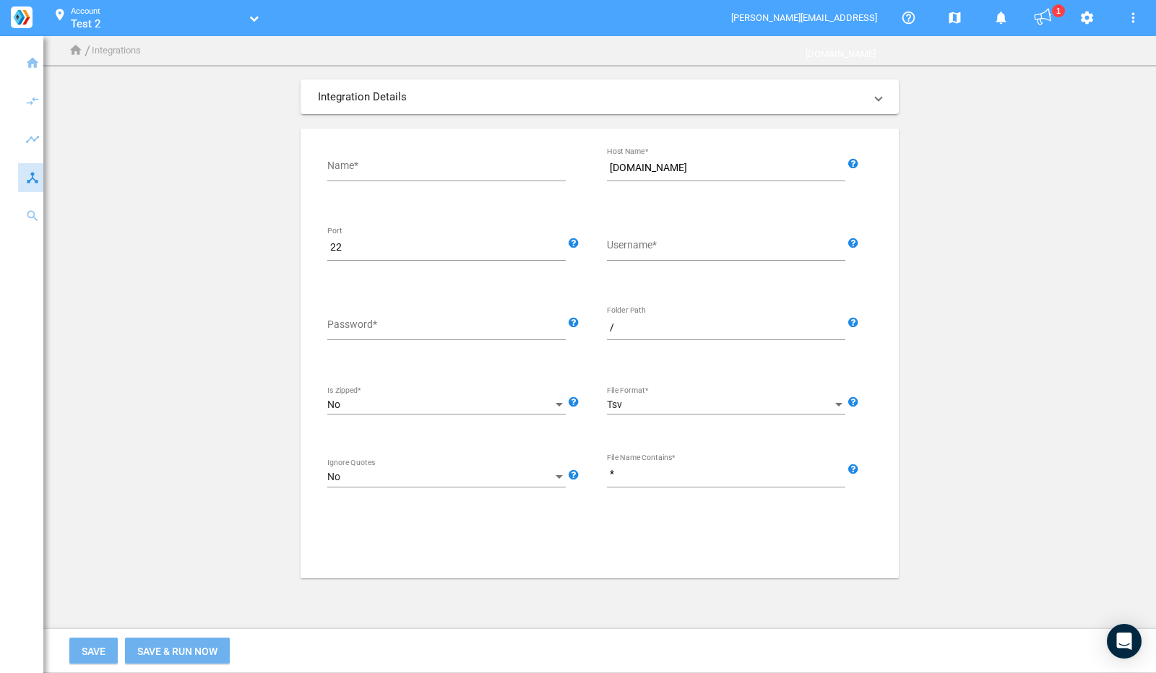
click at [361, 165] on input "Name*" at bounding box center [449, 168] width 244 height 17
type input "Test 2"
click at [630, 245] on input "Username*" at bounding box center [729, 247] width 244 height 17
type input "purecarsIntegrations"
click at [637, 326] on input "/" at bounding box center [729, 327] width 244 height 17
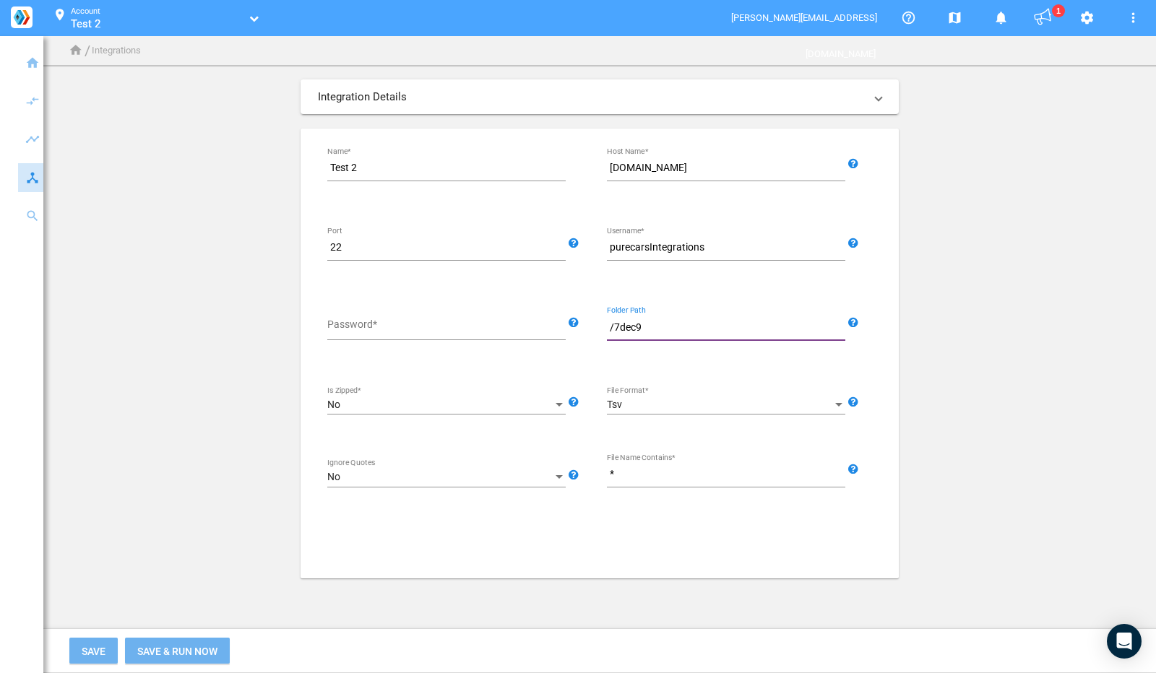
type input "/7dec9a"
click at [410, 327] on input "Password*" at bounding box center [449, 327] width 244 height 17
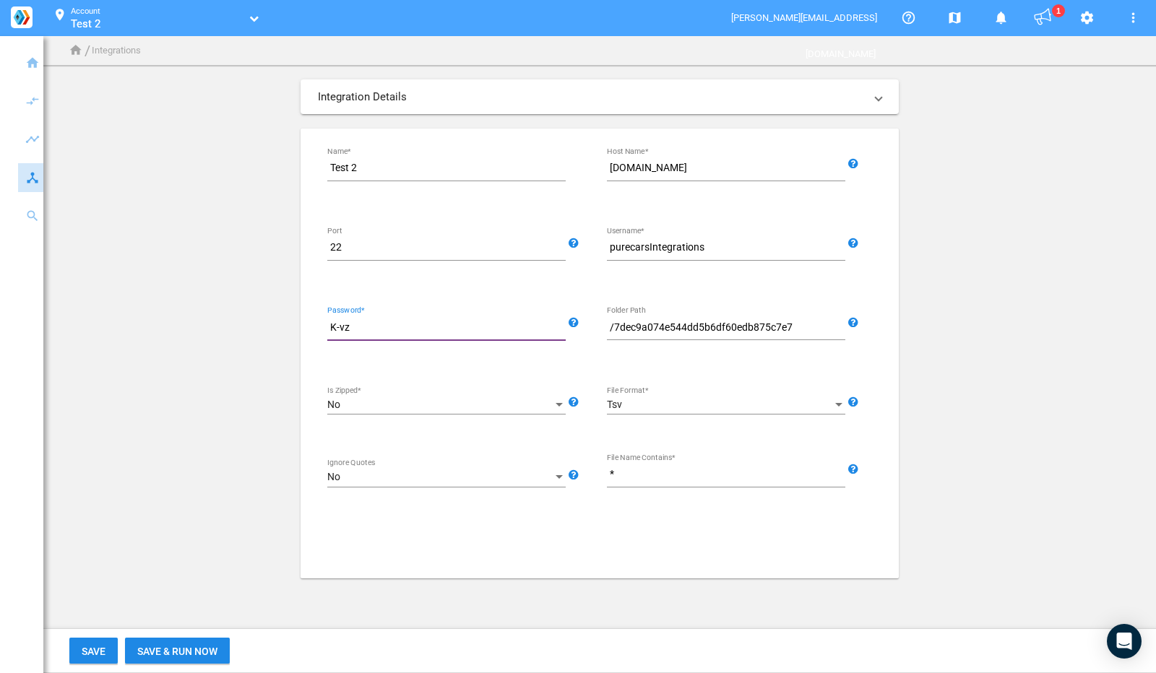
type input "K-vzj"
click at [393, 327] on input "K-vzj" at bounding box center [449, 327] width 244 height 17
click at [643, 473] on input "*" at bounding box center [729, 474] width 244 height 17
click at [643, 478] on input "*" at bounding box center [729, 474] width 244 height 17
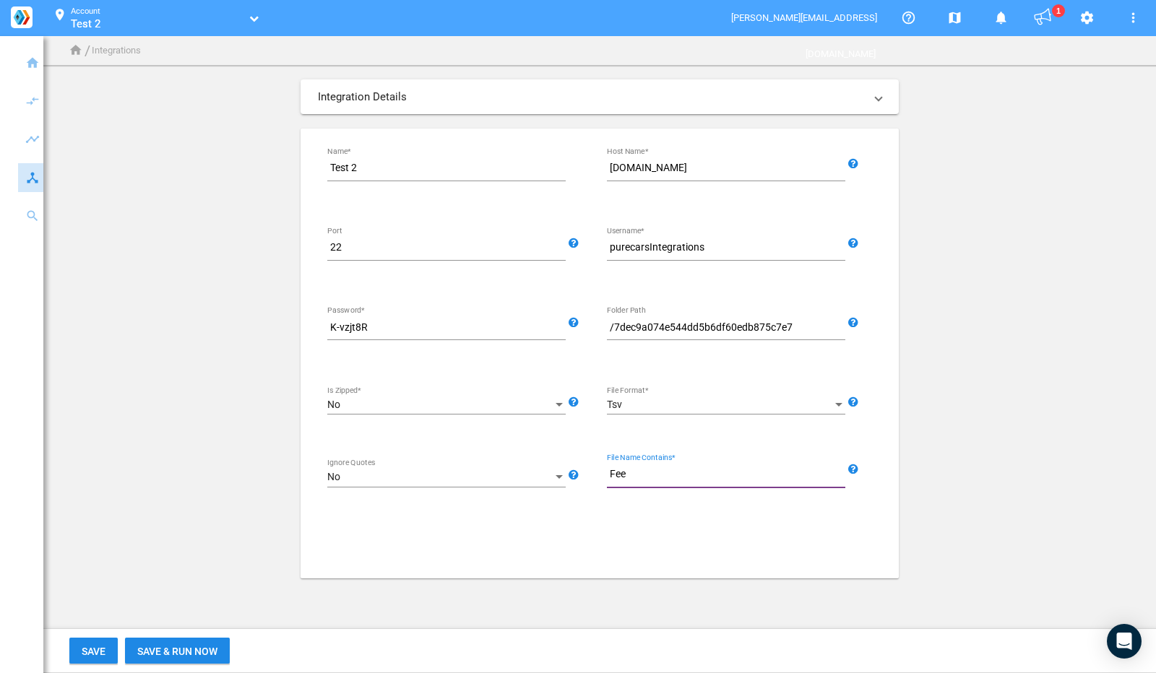
type input "Feed"
click at [465, 533] on div "Test 2 Name* [DOMAIN_NAME] Host Name* The host name of the target FTP server. 2…" at bounding box center [599, 349] width 559 height 386
click at [139, 649] on span "Save & Run Now" at bounding box center [177, 652] width 80 height 12
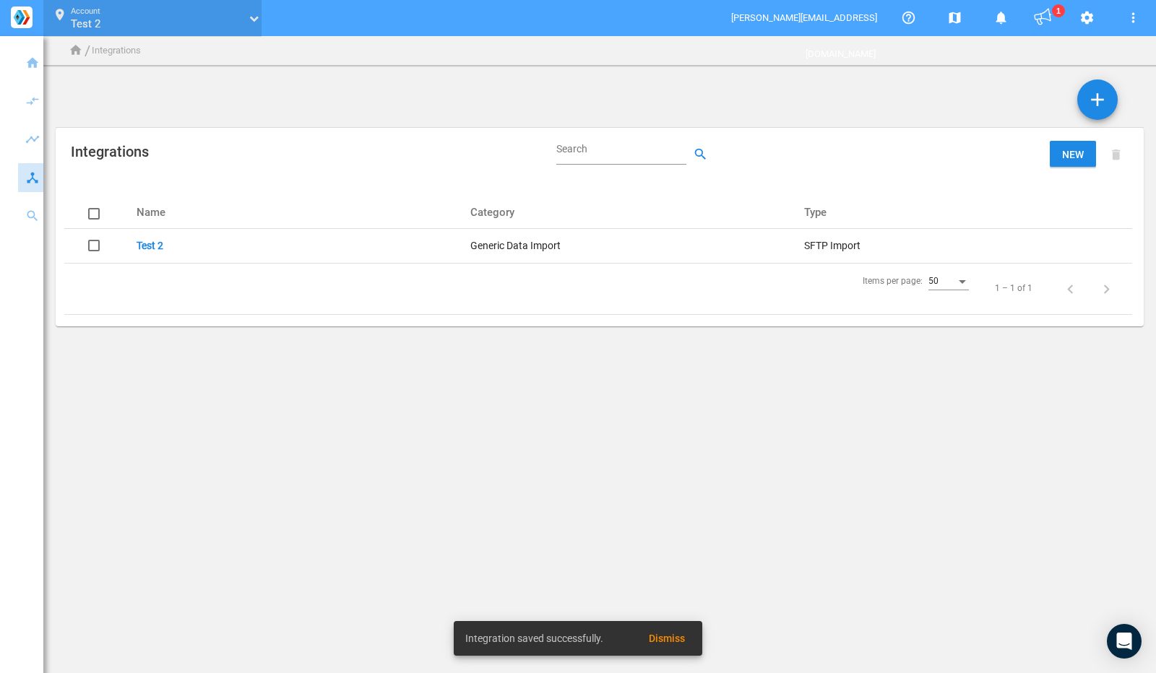
click at [214, 22] on link "Test 2" at bounding box center [157, 24] width 173 height 14
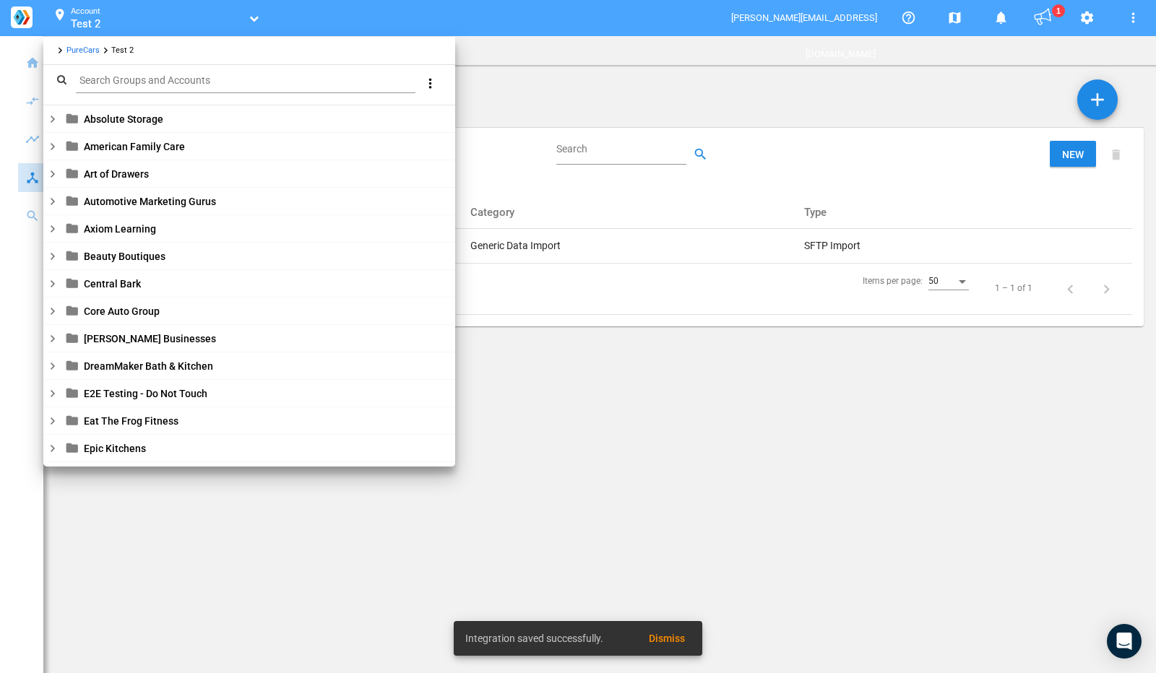
click at [75, 55] on link "PureCars" at bounding box center [82, 50] width 33 height 9
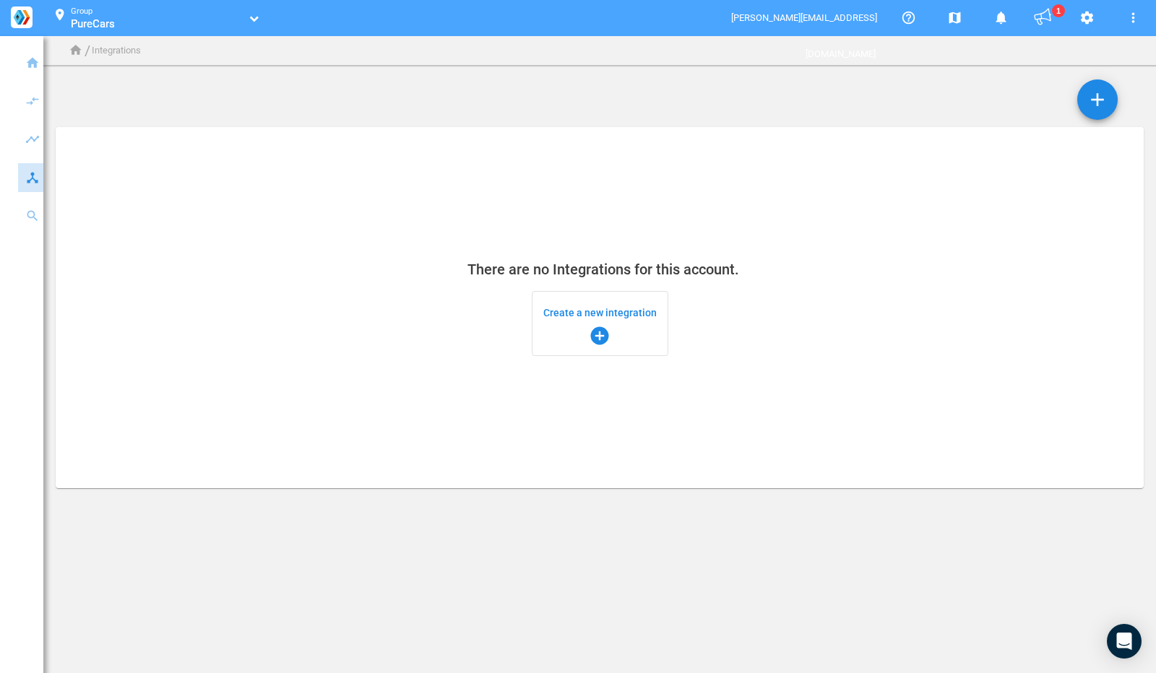
click at [206, 27] on link "PureCars" at bounding box center [157, 24] width 173 height 14
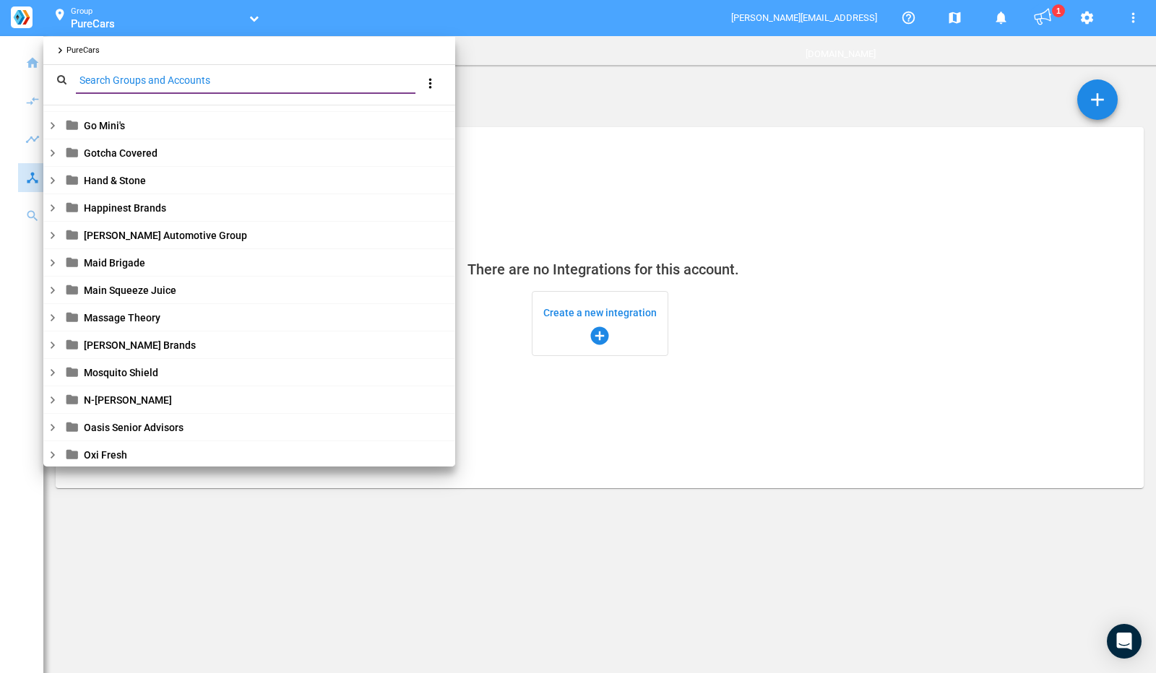
scroll to position [663, 0]
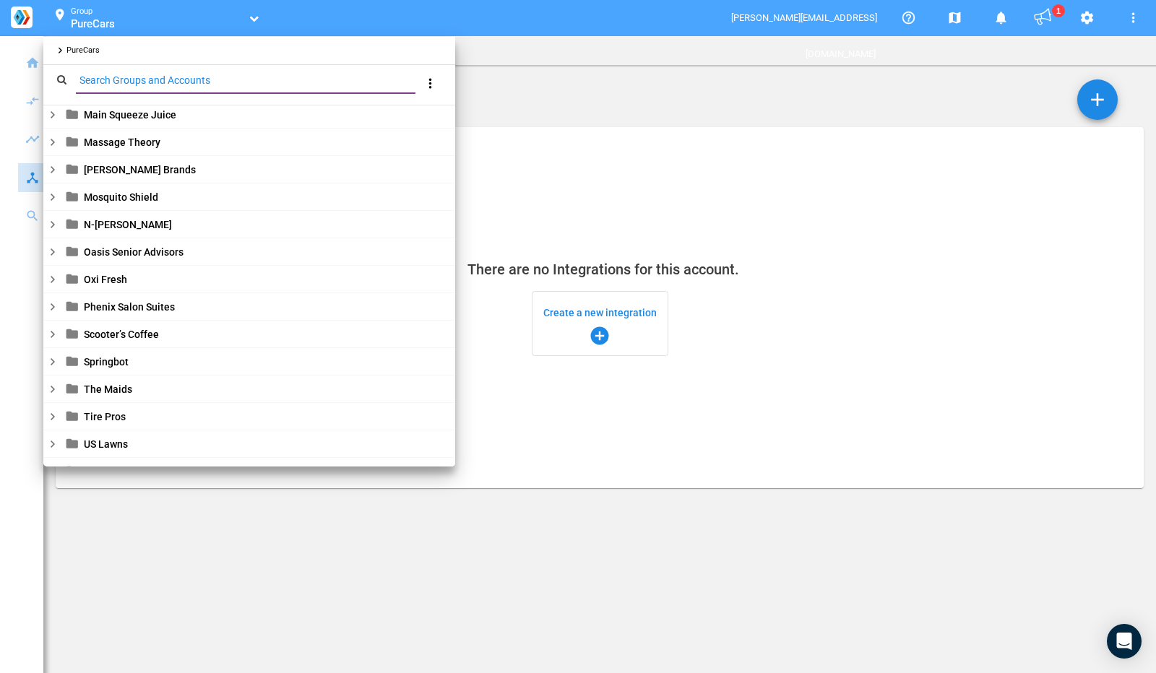
click at [139, 80] on input "Search Groups and Accounts" at bounding box center [248, 80] width 345 height 17
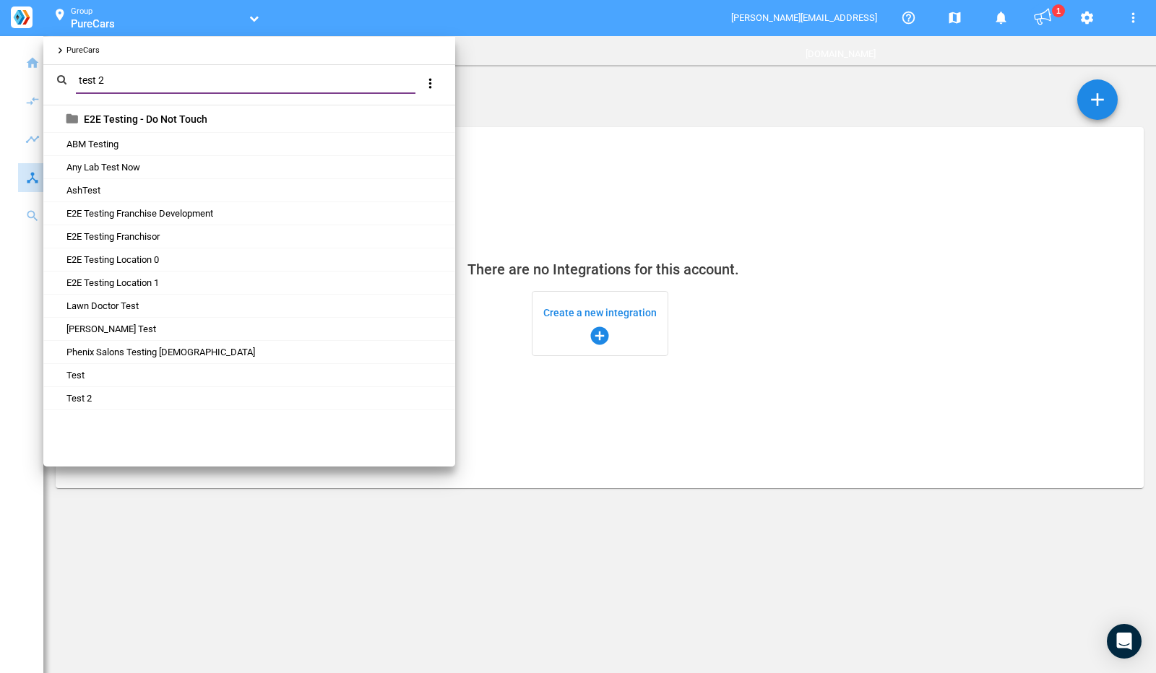
scroll to position [0, 0]
type input "test 2"
click at [80, 393] on link "Test 2" at bounding box center [78, 398] width 27 height 11
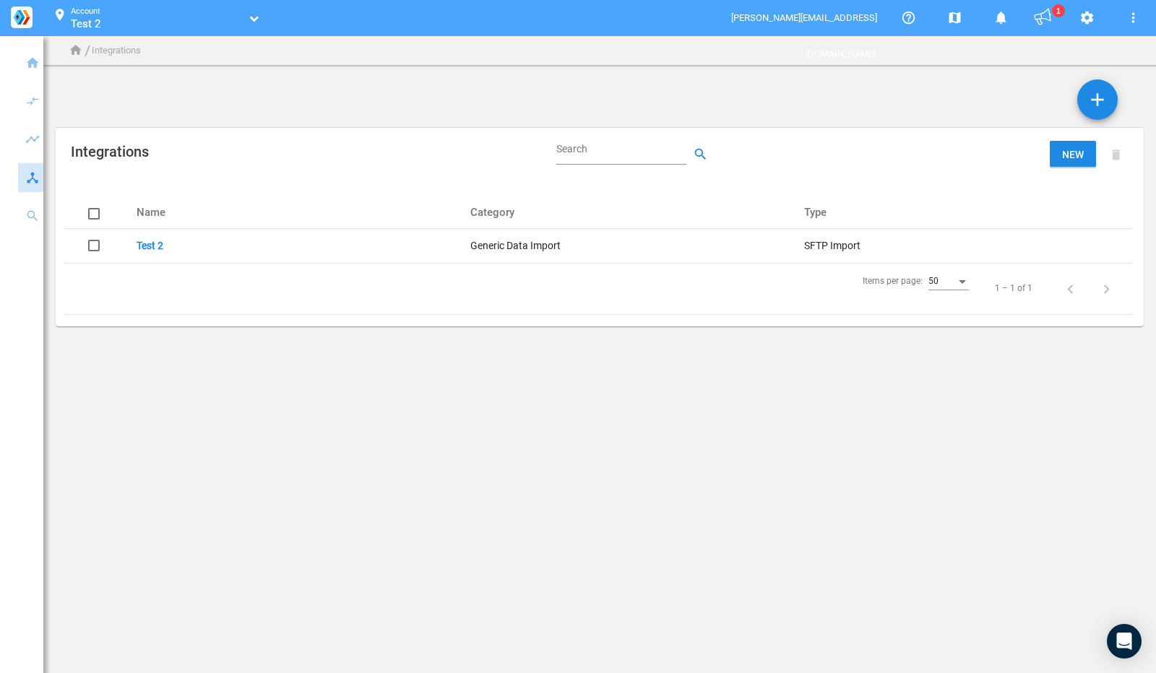
click at [147, 243] on link "Test 2" at bounding box center [150, 246] width 27 height 12
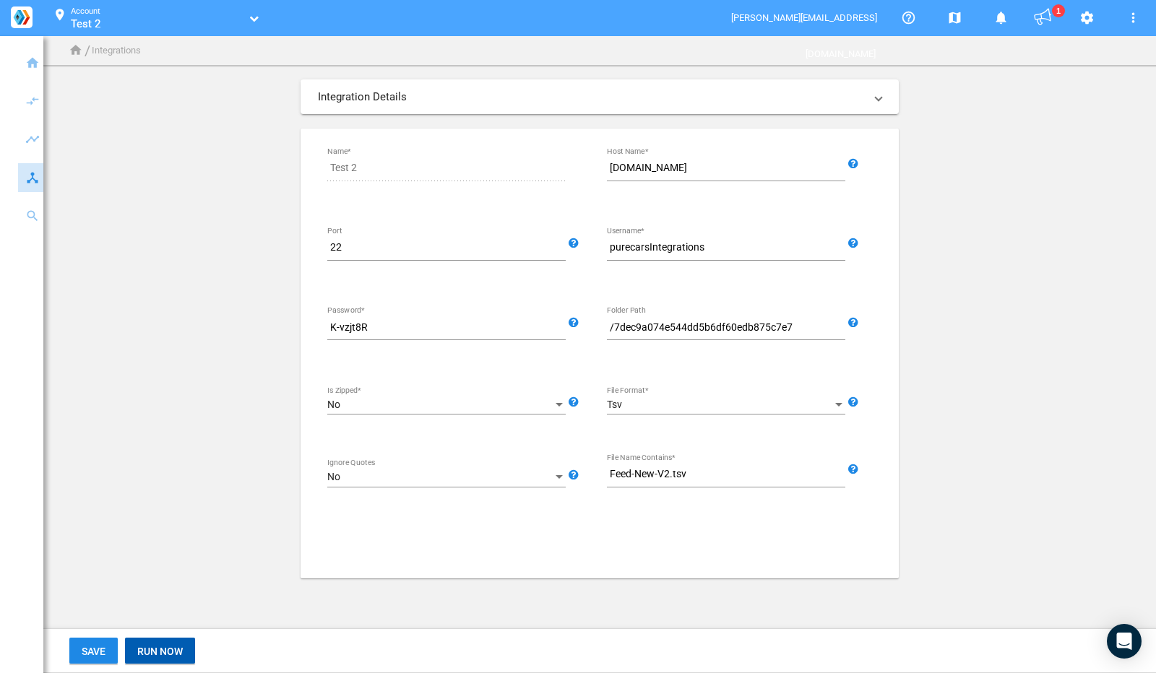
click at [169, 650] on span "Run Now" at bounding box center [160, 652] width 46 height 12
